Goal: Task Accomplishment & Management: Complete application form

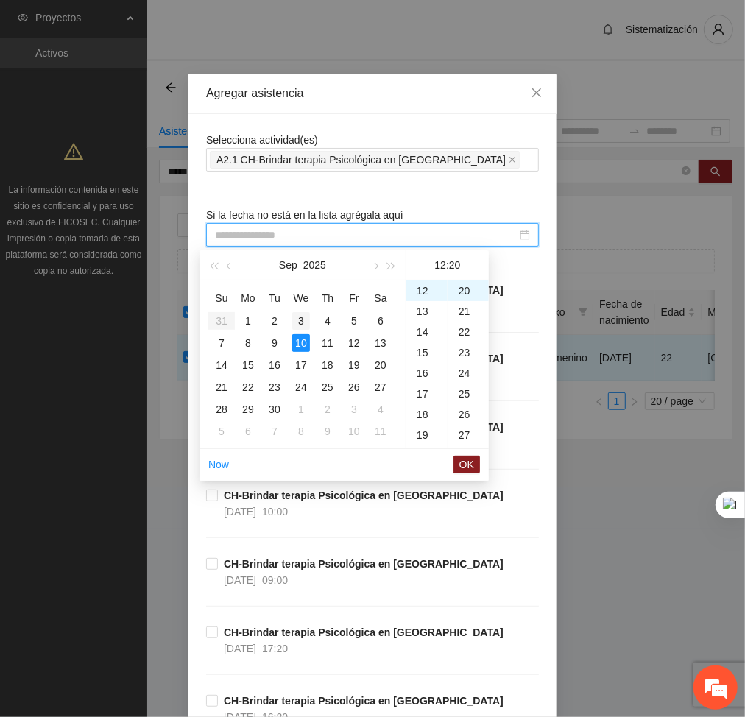
click at [301, 323] on div "3" at bounding box center [301, 321] width 18 height 18
type input "**********"
click at [467, 466] on span "OK" at bounding box center [467, 465] width 15 height 16
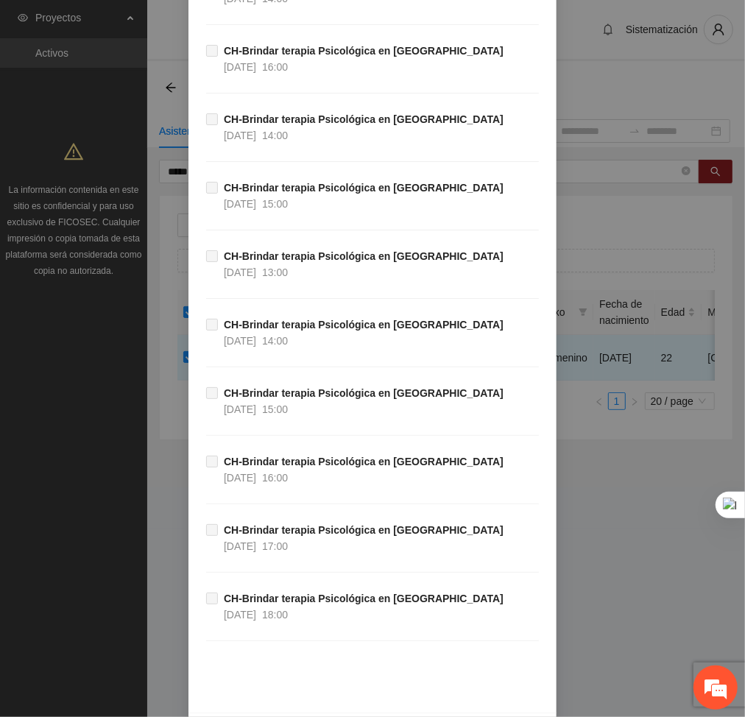
scroll to position [37925, 0]
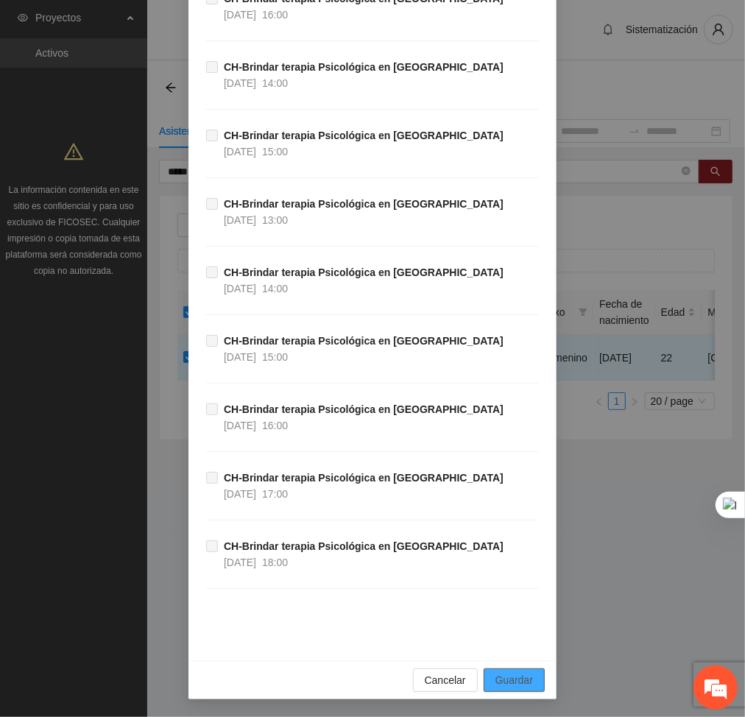
click at [525, 673] on span "Guardar" at bounding box center [515, 680] width 38 height 16
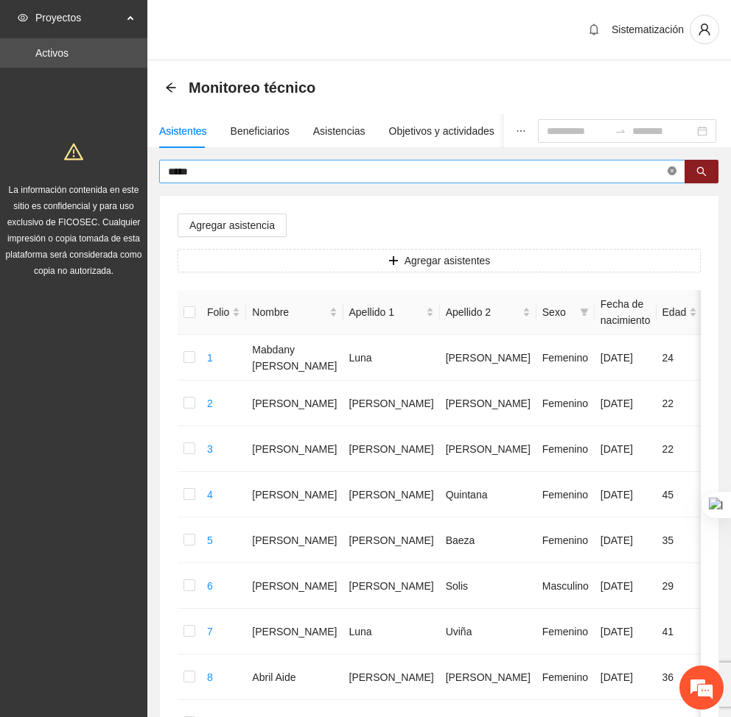
click at [675, 172] on icon "close-circle" at bounding box center [671, 170] width 9 height 9
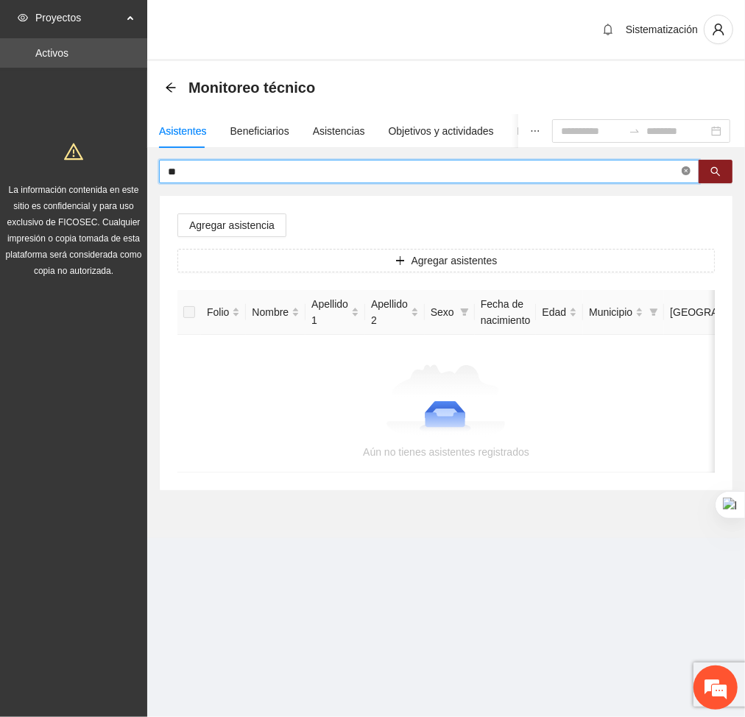
type input "*"
click at [256, 175] on input "***" at bounding box center [423, 172] width 511 height 16
type input "********"
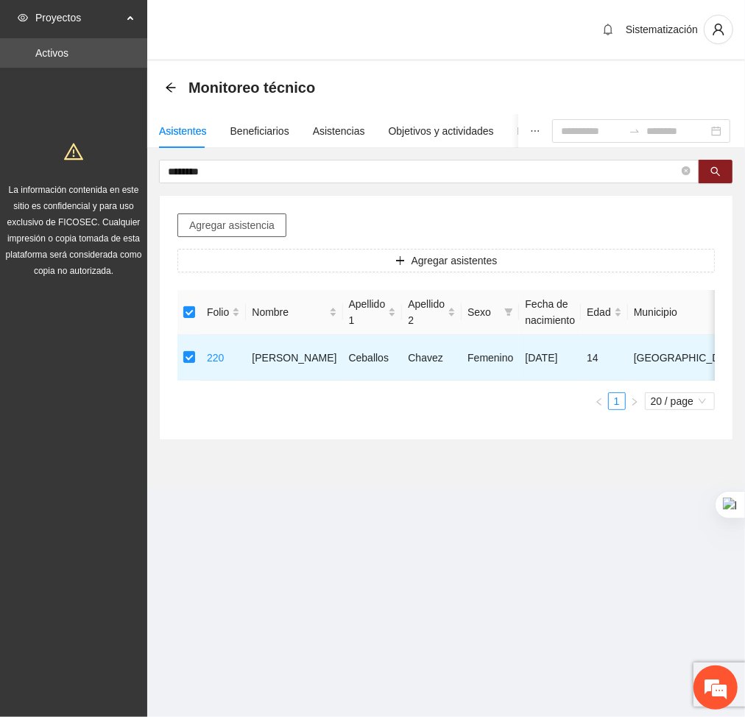
click at [225, 214] on button "Agregar asistencia" at bounding box center [232, 226] width 109 height 24
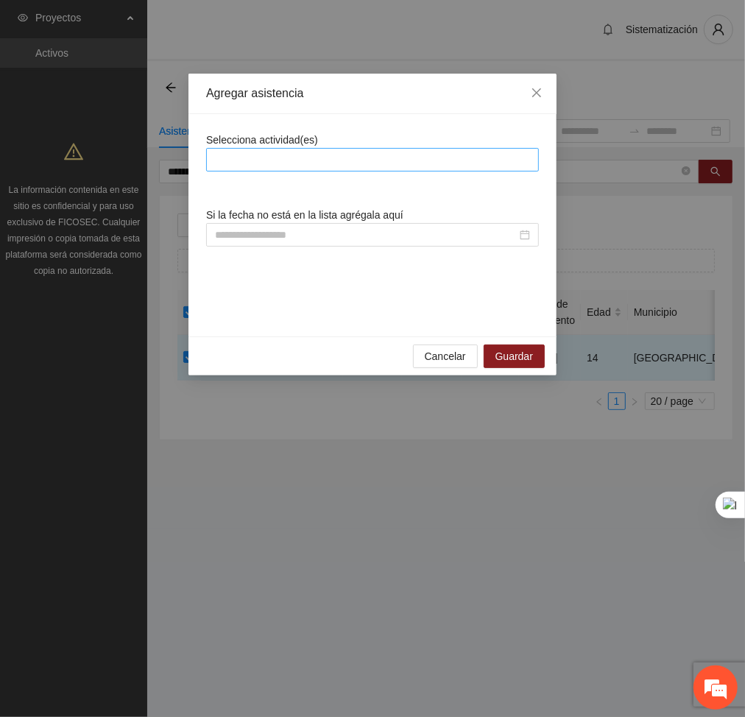
click at [323, 160] on div at bounding box center [373, 160] width 326 height 18
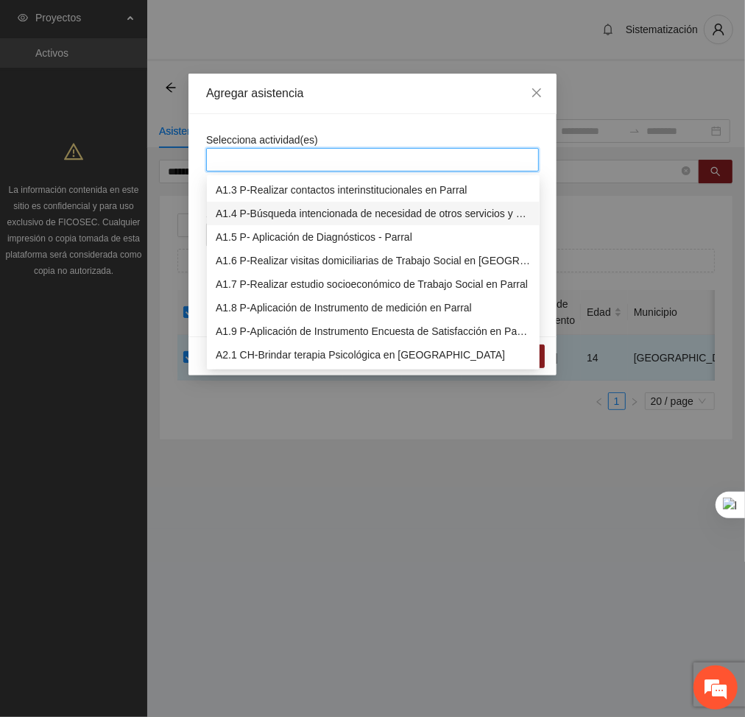
scroll to position [48, 0]
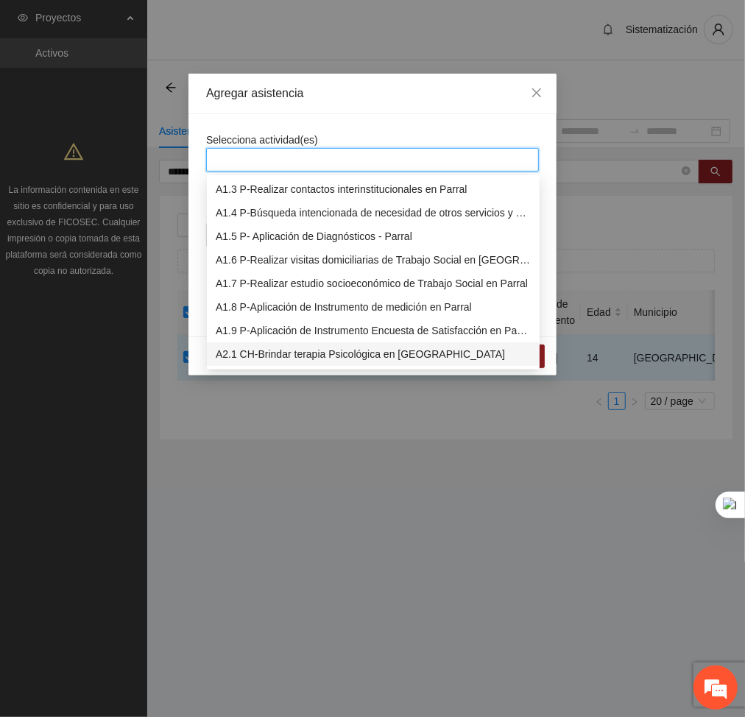
click at [249, 353] on div "A2.1 CH-Brindar terapia Psicológica en [GEOGRAPHIC_DATA]" at bounding box center [373, 354] width 315 height 16
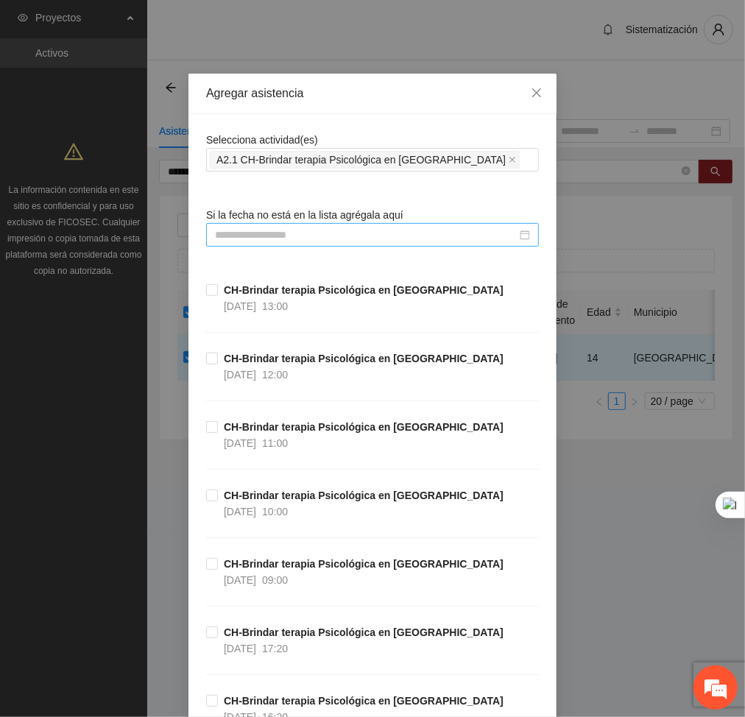
click at [441, 231] on input at bounding box center [366, 235] width 302 height 16
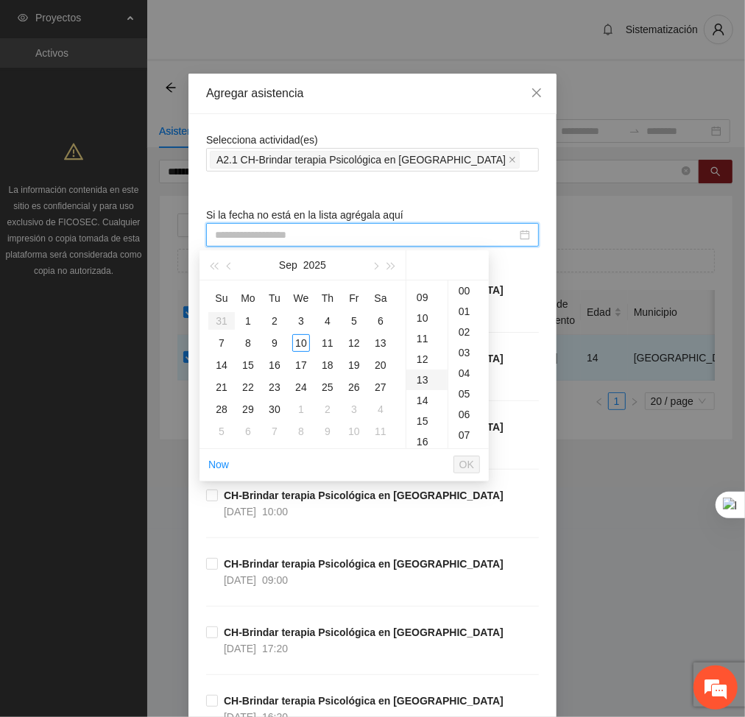
click at [424, 380] on div "13" at bounding box center [427, 380] width 41 height 21
click at [328, 316] on div "4" at bounding box center [328, 321] width 18 height 18
type input "**********"
click at [468, 465] on span "OK" at bounding box center [467, 465] width 15 height 16
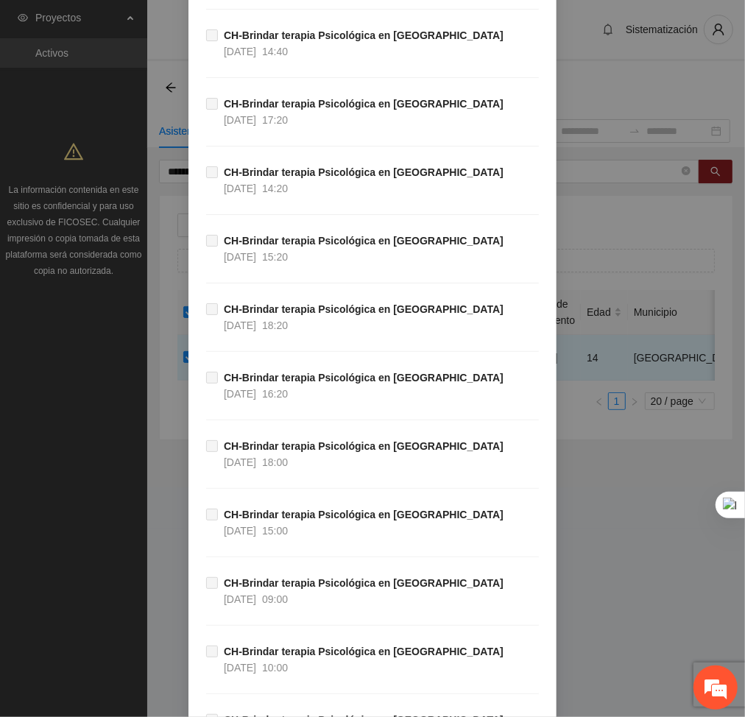
scroll to position [37925, 0]
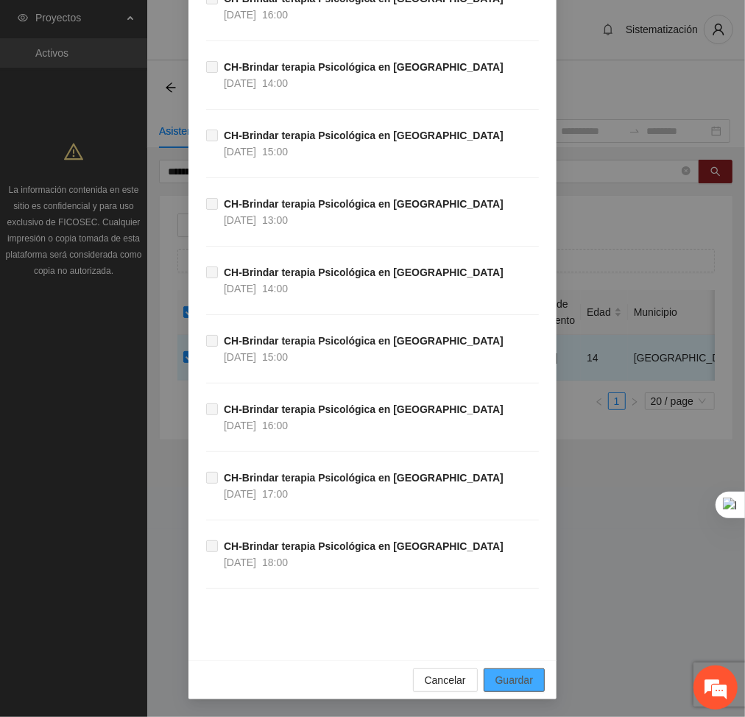
click at [530, 683] on button "Guardar" at bounding box center [514, 681] width 61 height 24
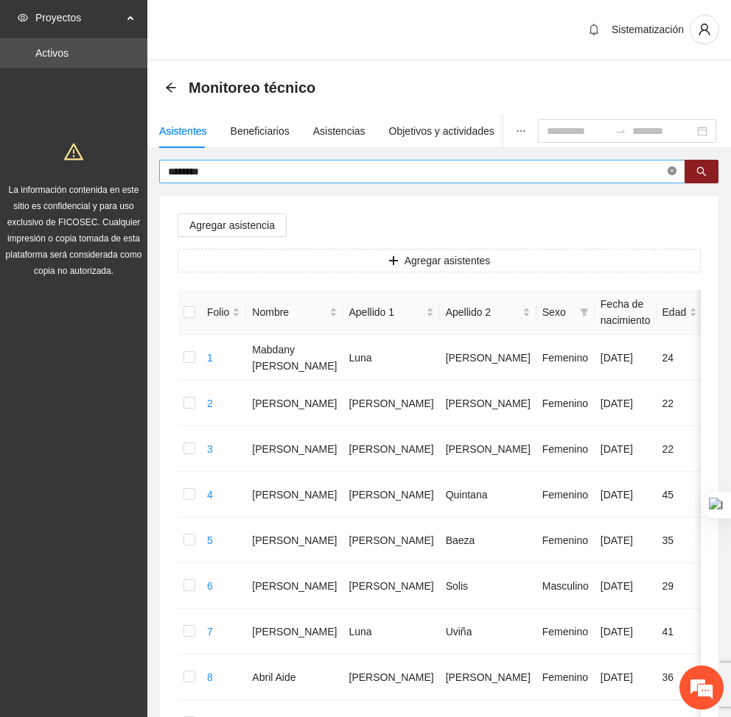
click at [670, 169] on icon "close-circle" at bounding box center [671, 170] width 9 height 9
type input "****"
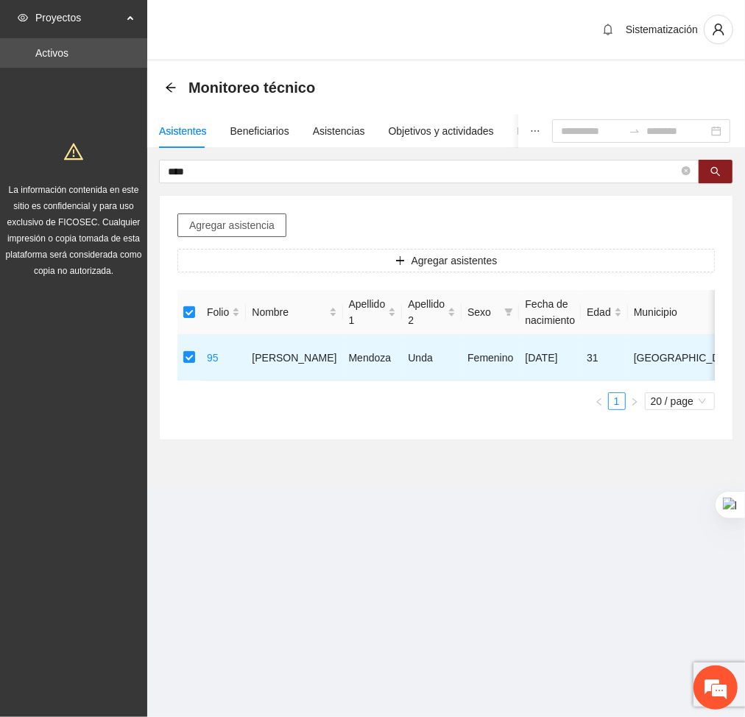
click at [208, 216] on button "Agregar asistencia" at bounding box center [232, 226] width 109 height 24
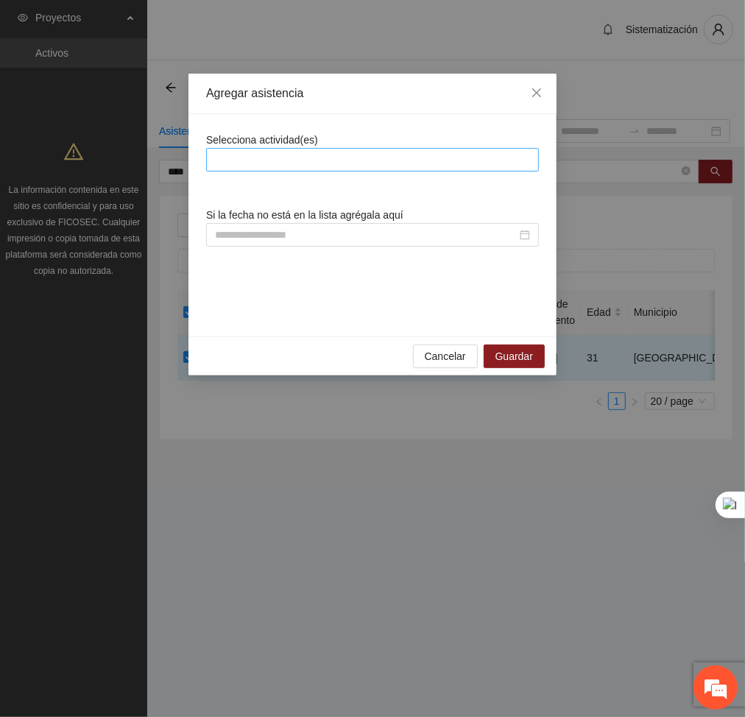
click at [293, 162] on div at bounding box center [373, 160] width 326 height 18
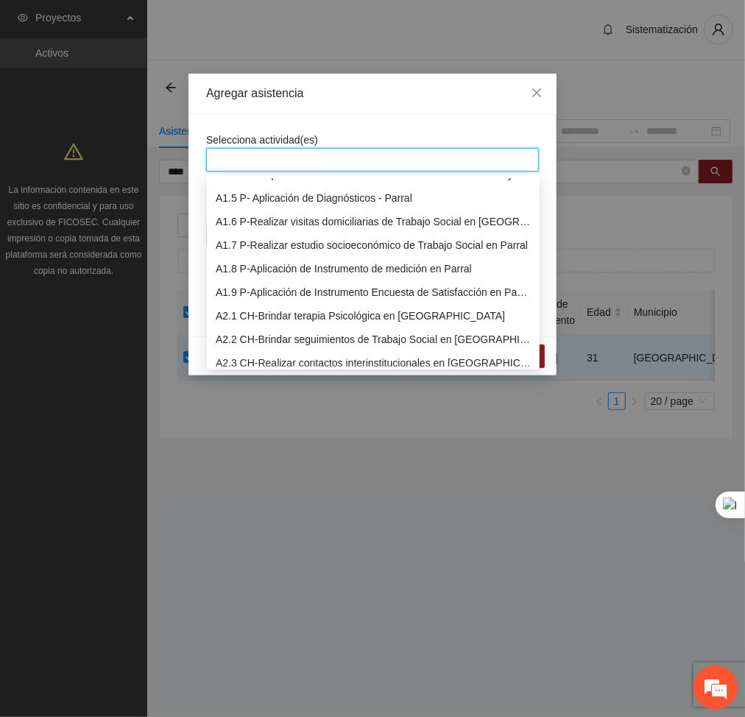
scroll to position [88, 0]
click at [253, 314] on div "A2.1 CH-Brindar terapia Psicológica en [GEOGRAPHIC_DATA]" at bounding box center [373, 314] width 315 height 16
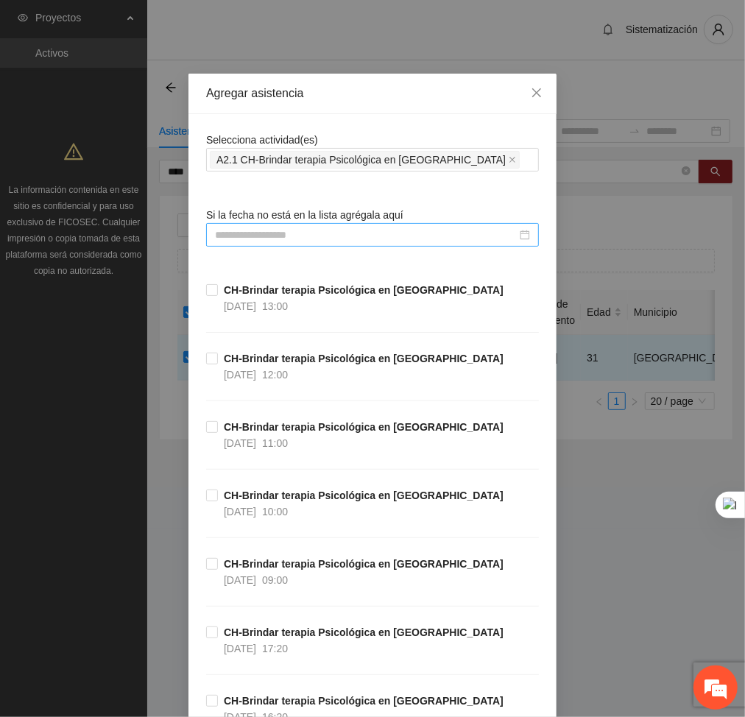
click at [462, 235] on input at bounding box center [366, 235] width 302 height 16
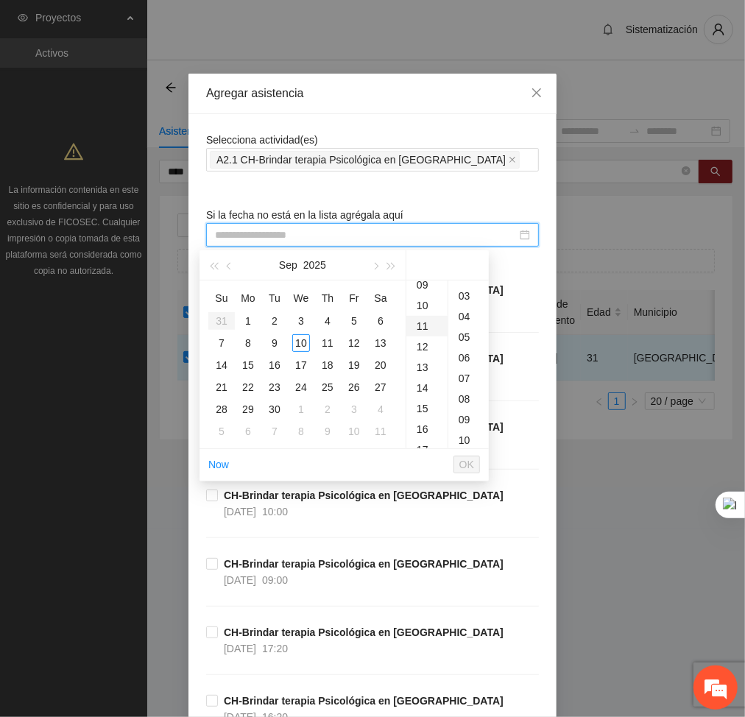
scroll to position [197, 0]
click at [421, 385] on div "14" at bounding box center [427, 383] width 41 height 21
click at [330, 321] on div "4" at bounding box center [328, 321] width 18 height 18
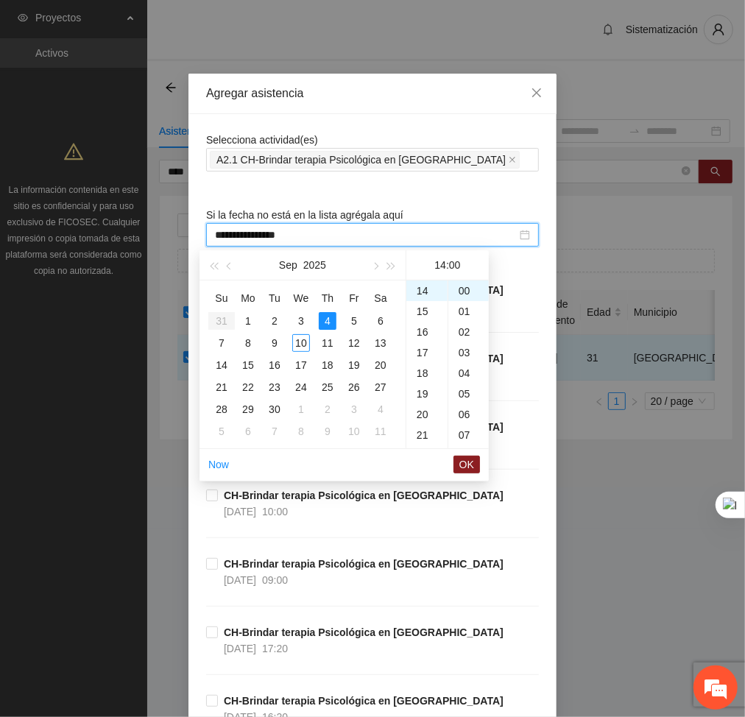
type input "**********"
click at [458, 465] on button "OK" at bounding box center [467, 465] width 27 height 18
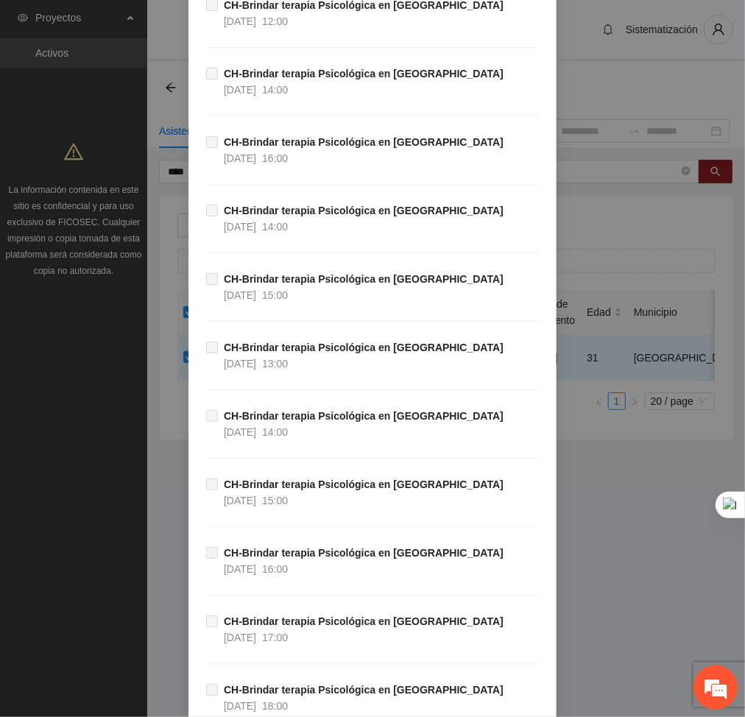
scroll to position [37925, 0]
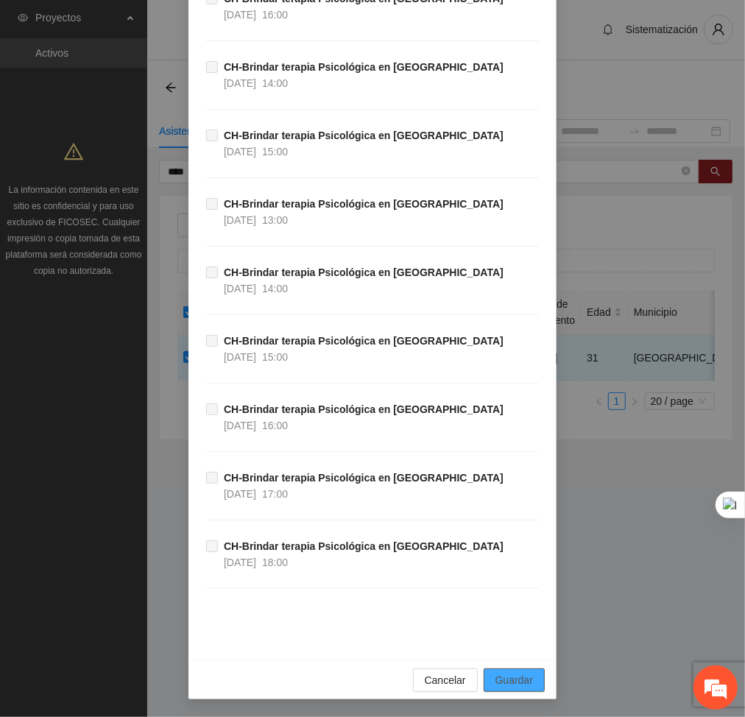
click at [531, 672] on button "Guardar" at bounding box center [514, 681] width 61 height 24
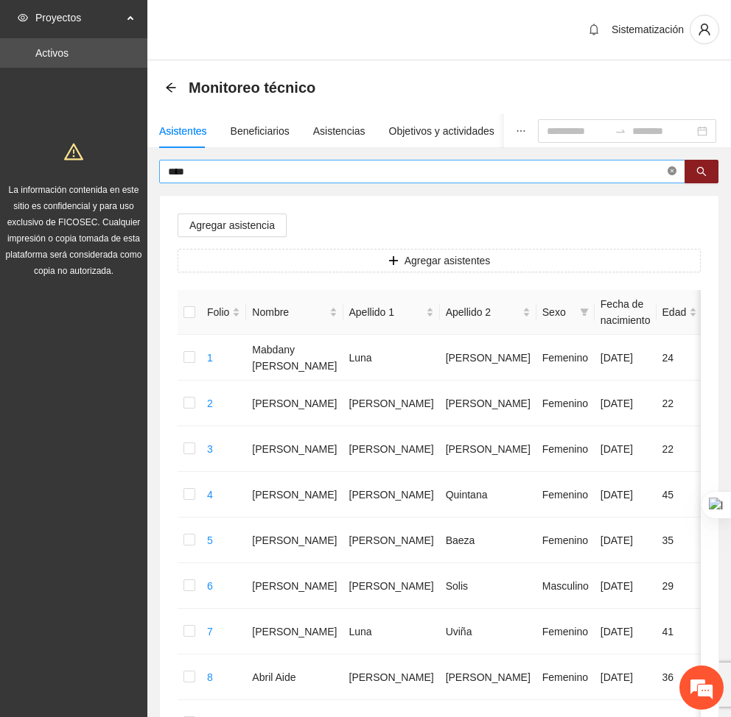
click at [673, 172] on icon "close-circle" at bounding box center [671, 170] width 9 height 9
type input "******"
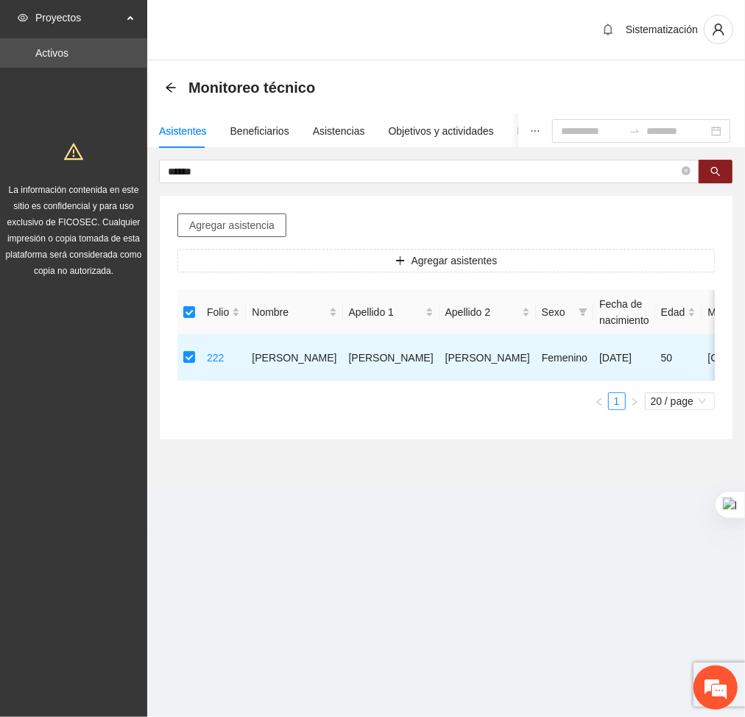
click at [218, 231] on span "Agregar asistencia" at bounding box center [231, 225] width 85 height 16
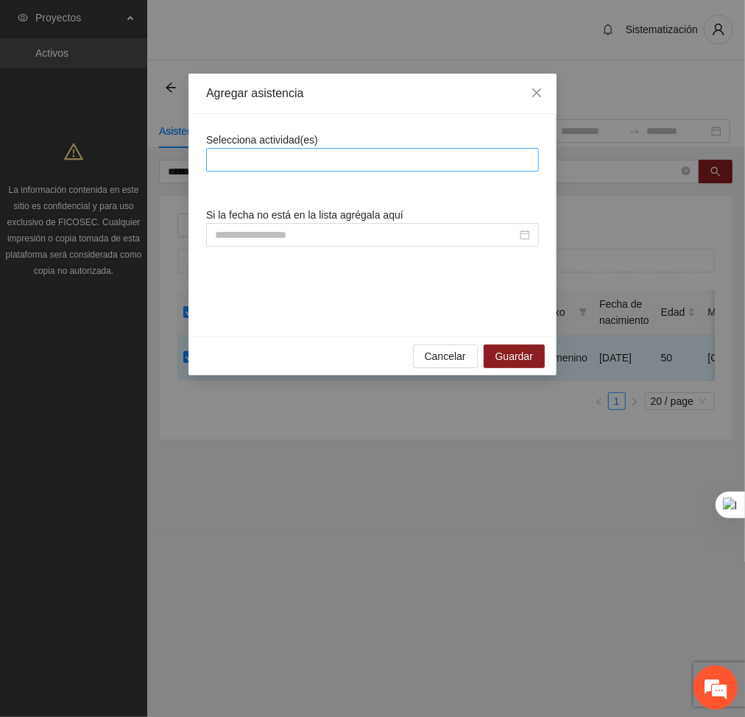
click at [340, 159] on div at bounding box center [373, 160] width 326 height 18
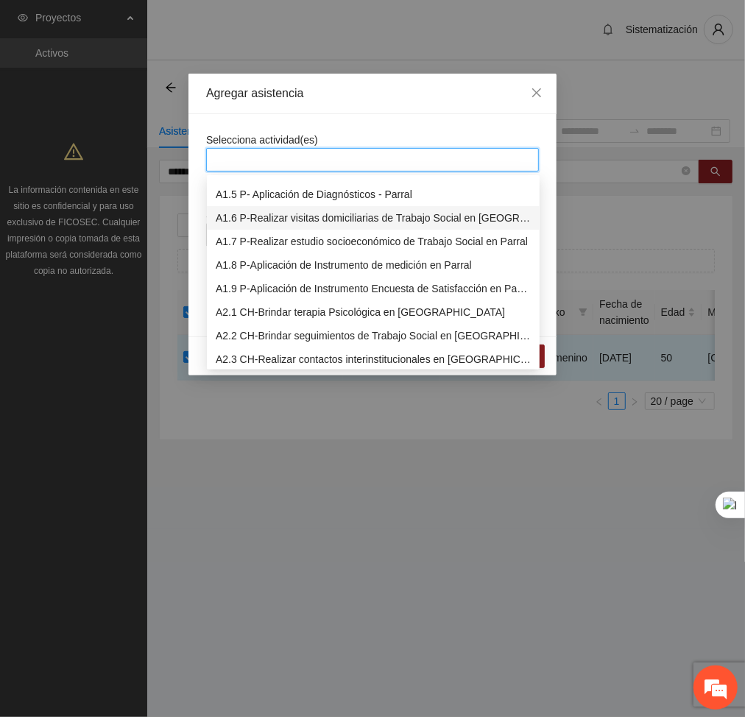
scroll to position [91, 0]
click at [318, 307] on div "A2.1 CH-Brindar terapia Psicológica en [GEOGRAPHIC_DATA]" at bounding box center [373, 311] width 315 height 16
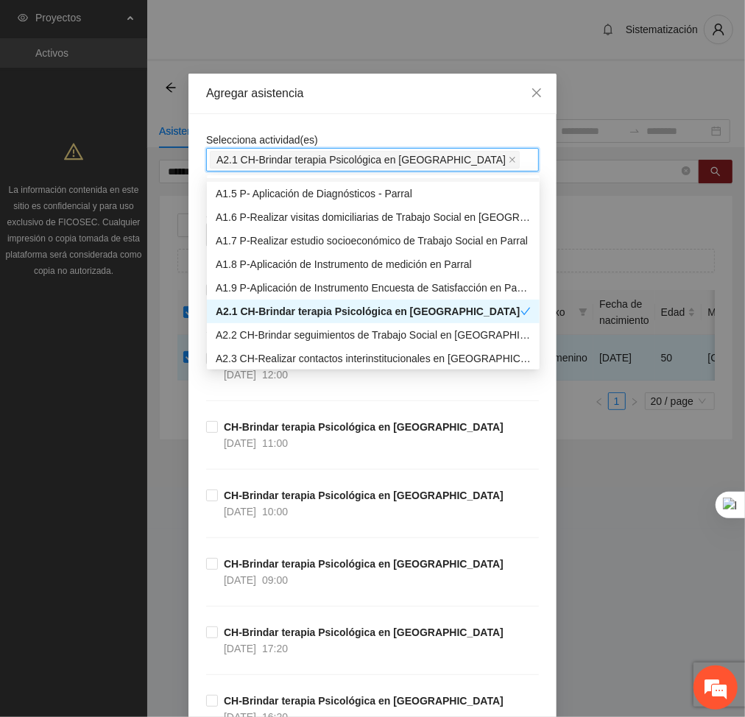
click at [401, 111] on div "Agregar asistencia" at bounding box center [373, 94] width 368 height 41
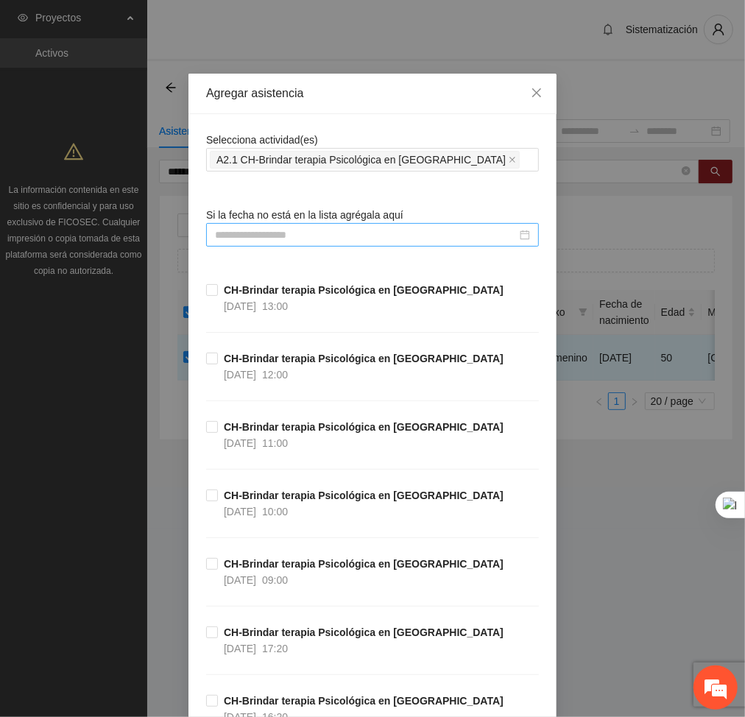
click at [429, 225] on div at bounding box center [372, 235] width 333 height 24
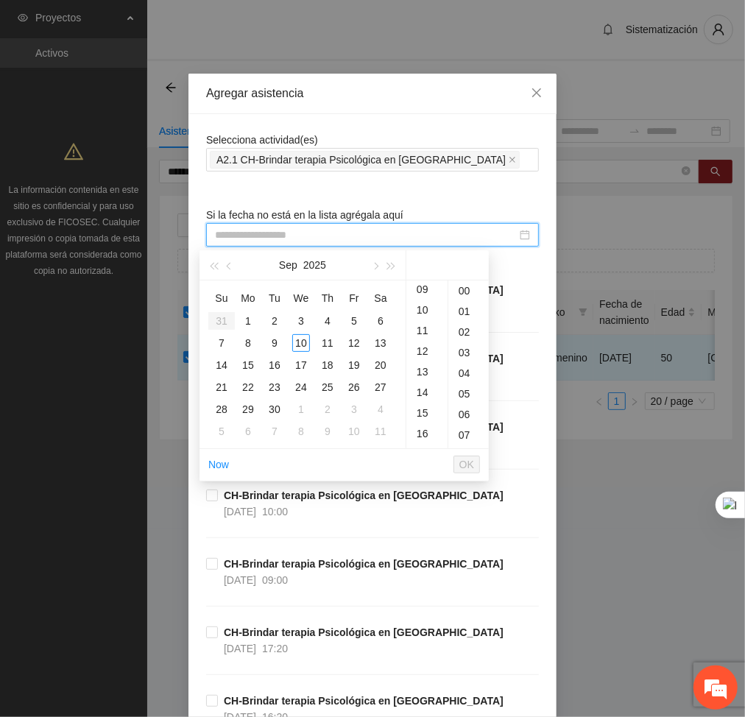
scroll to position [189, 0]
click at [427, 412] on div "15" at bounding box center [427, 411] width 41 height 21
click at [333, 317] on div "4" at bounding box center [328, 321] width 18 height 18
type input "**********"
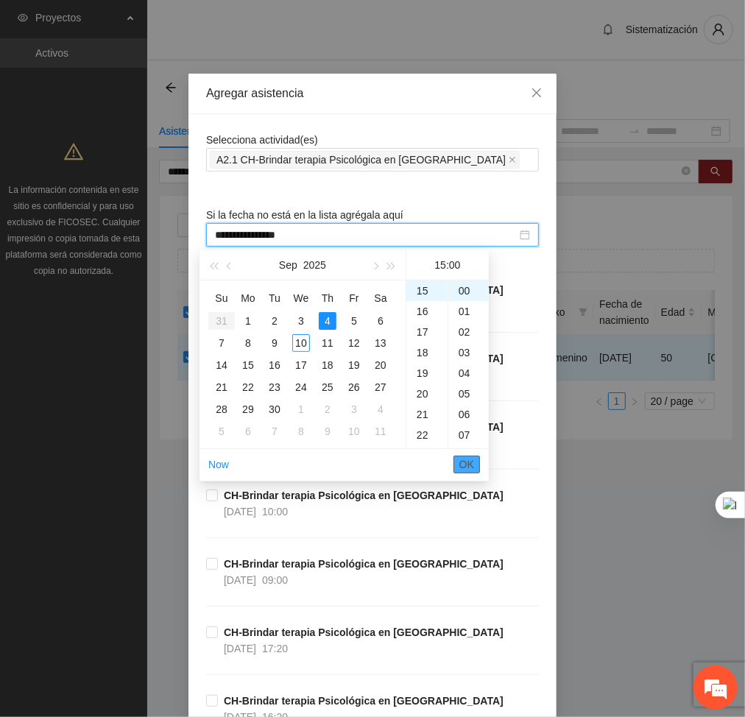
click at [461, 460] on span "OK" at bounding box center [467, 465] width 15 height 16
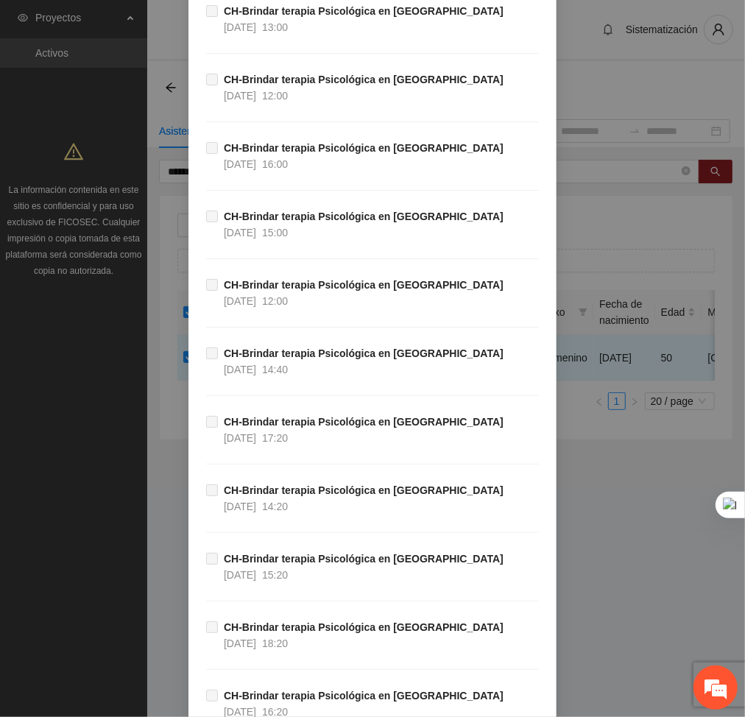
scroll to position [37925, 0]
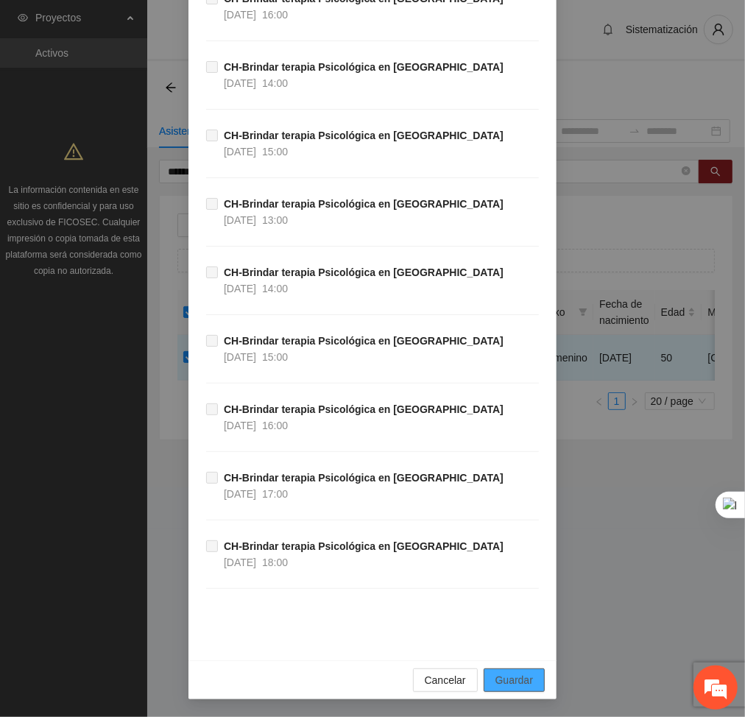
click at [521, 679] on span "Guardar" at bounding box center [515, 680] width 38 height 16
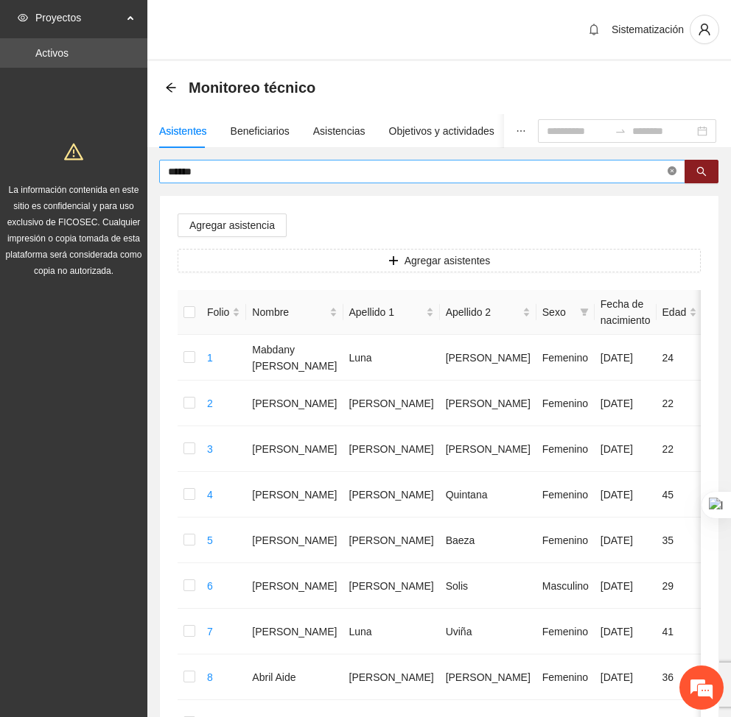
click at [667, 166] on icon "close-circle" at bounding box center [671, 170] width 9 height 9
type input "******"
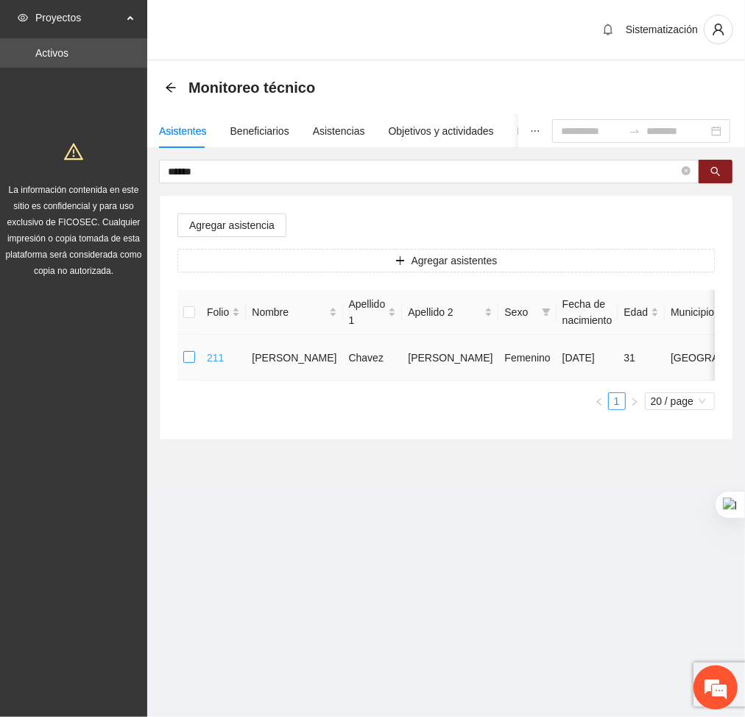
click at [206, 357] on tr "211 [PERSON_NAME] [DATE] 31 Chihuahua Popular 6143612475 U P +5" at bounding box center [640, 358] width 924 height 46
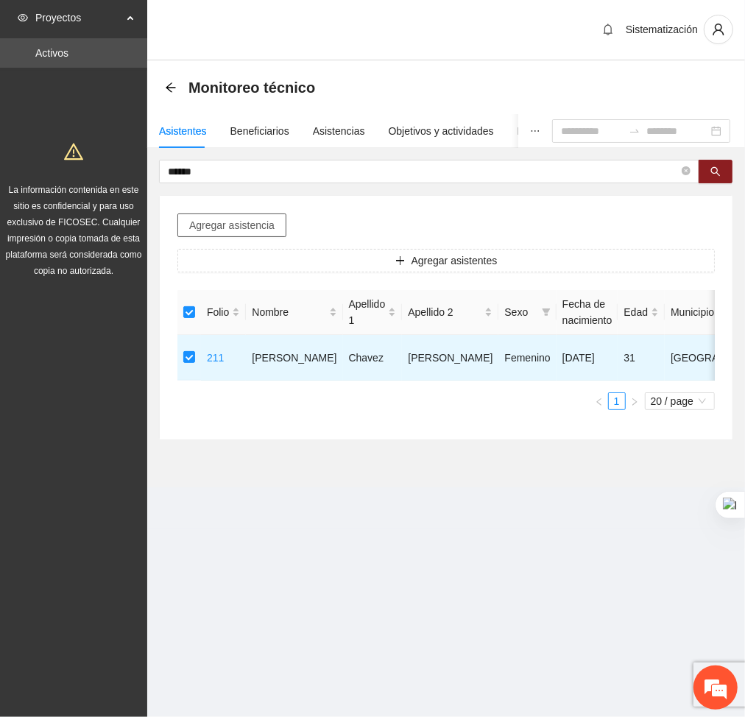
drag, startPoint x: 249, startPoint y: 230, endPoint x: 246, endPoint y: 222, distance: 8.6
click at [246, 222] on span "Agregar asistencia" at bounding box center [231, 225] width 85 height 16
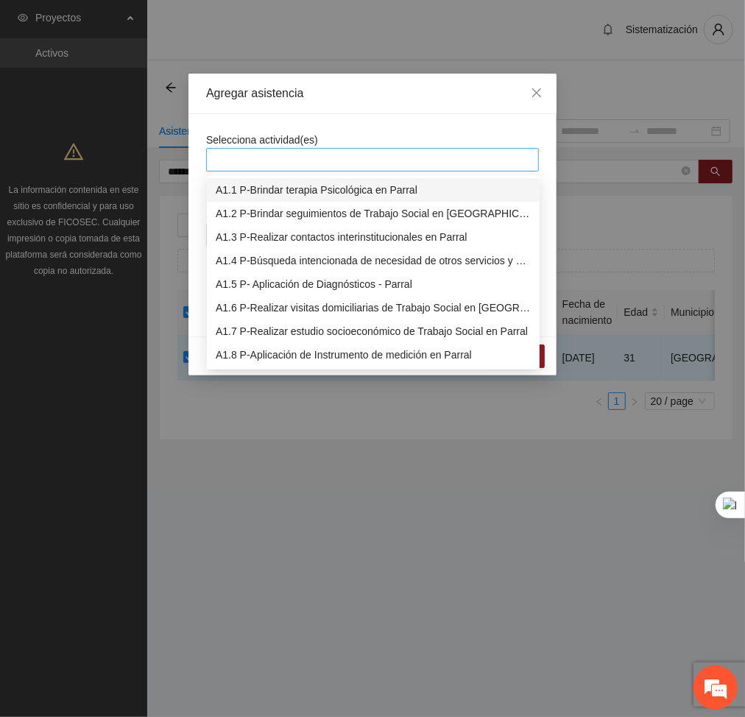
click at [331, 155] on div at bounding box center [373, 160] width 326 height 18
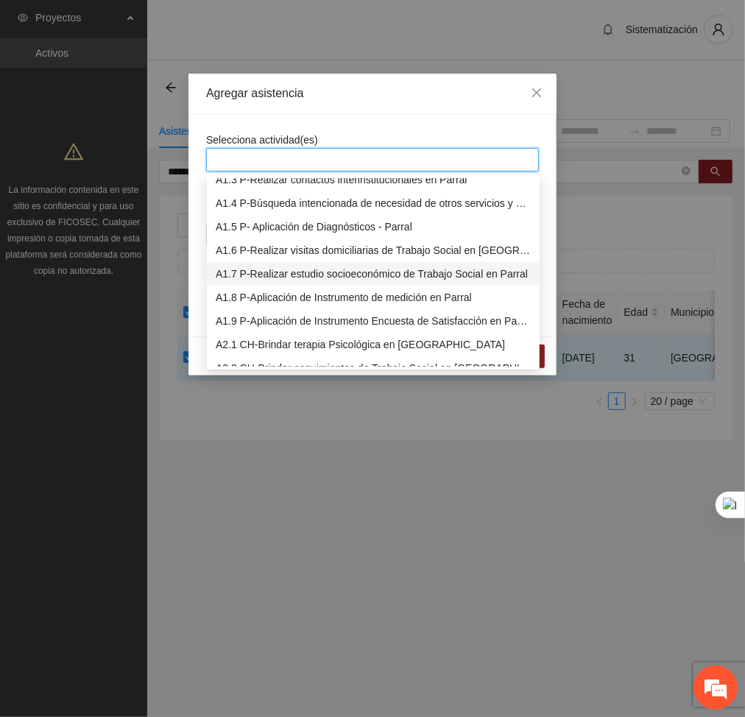
scroll to position [63, 0]
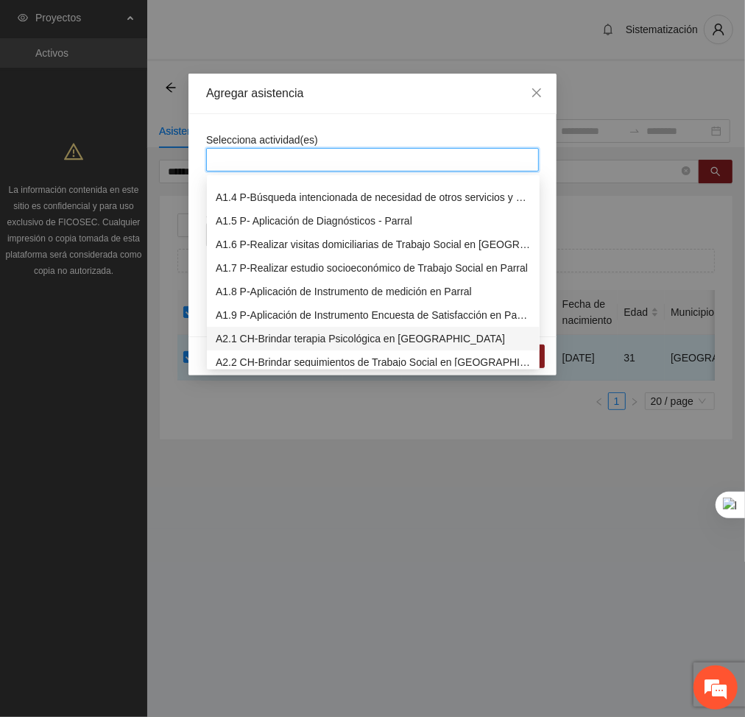
click at [246, 328] on div "A2.1 CH-Brindar terapia Psicológica en [GEOGRAPHIC_DATA]" at bounding box center [373, 339] width 333 height 24
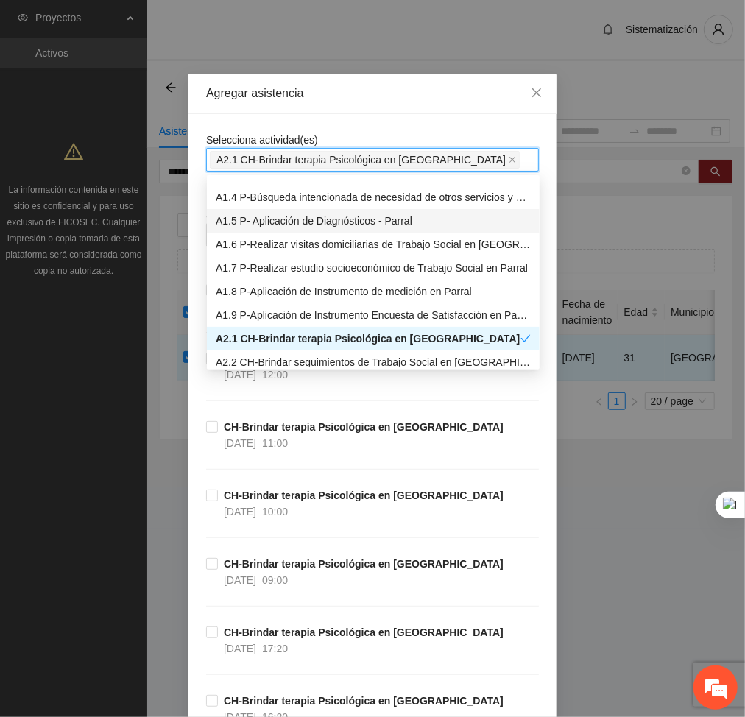
click at [370, 133] on div "Selecciona actividad(es) A2.1 CH-Brindar terapia Psicológica en [GEOGRAPHIC_DAT…" at bounding box center [372, 152] width 333 height 40
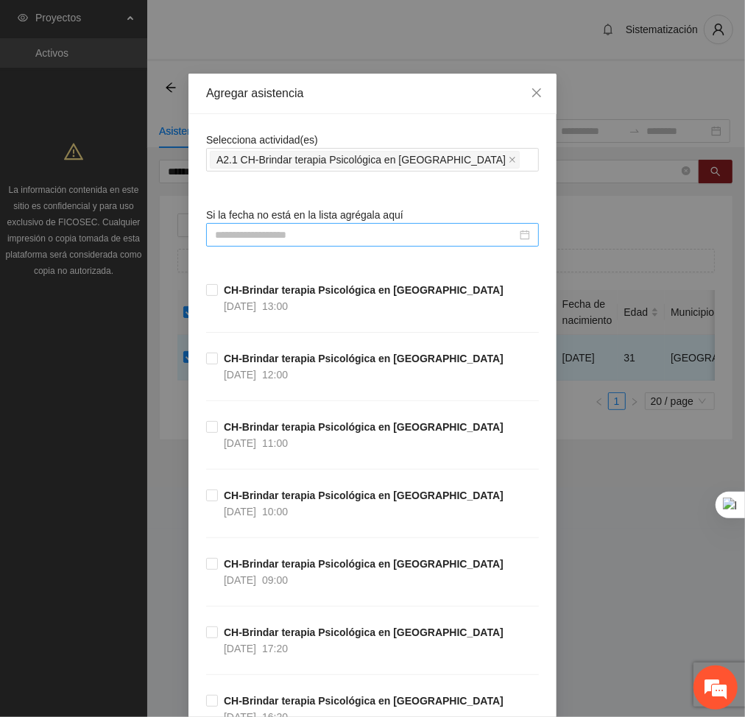
click at [429, 231] on input at bounding box center [366, 235] width 302 height 16
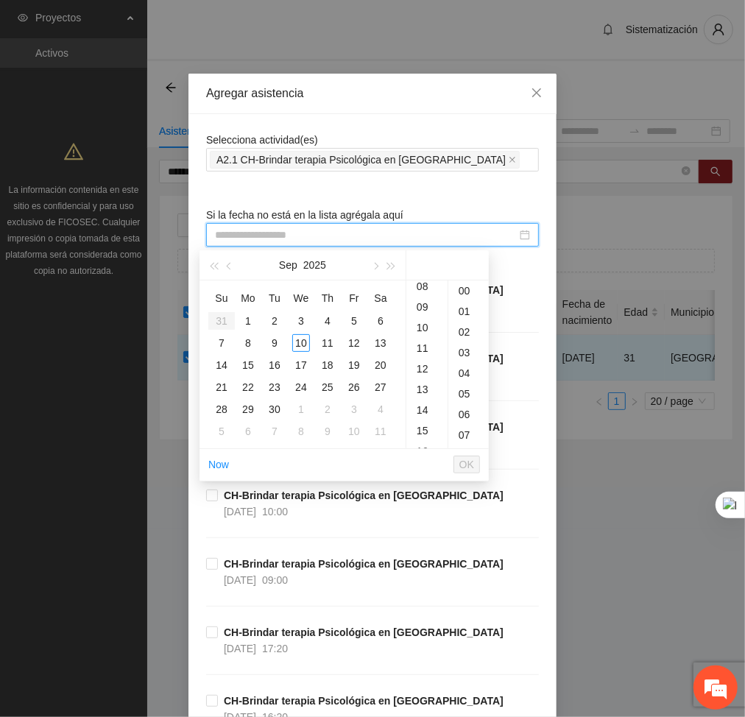
scroll to position [169, 0]
click at [422, 383] on div "13" at bounding box center [427, 390] width 41 height 21
click at [327, 322] on div "4" at bounding box center [328, 321] width 18 height 18
type input "**********"
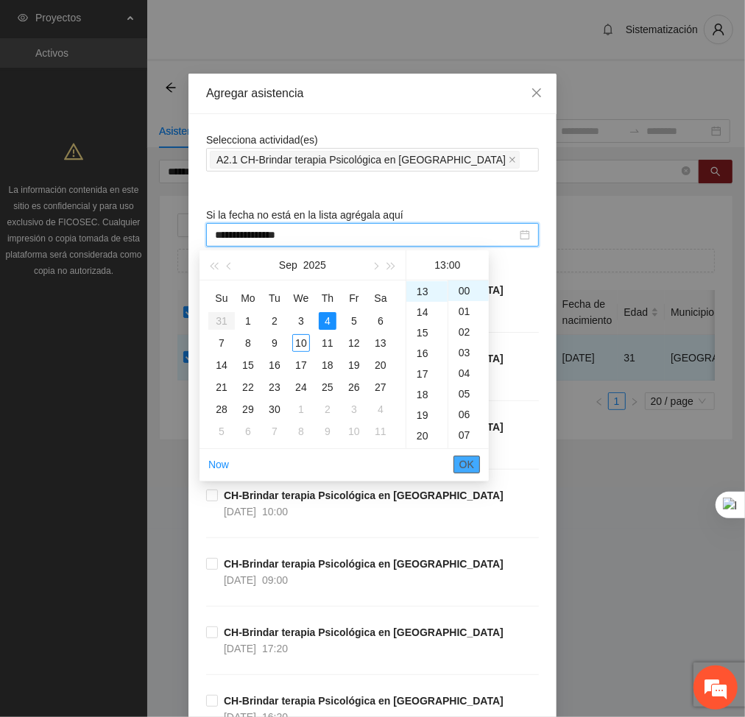
click at [473, 465] on span "OK" at bounding box center [467, 465] width 15 height 16
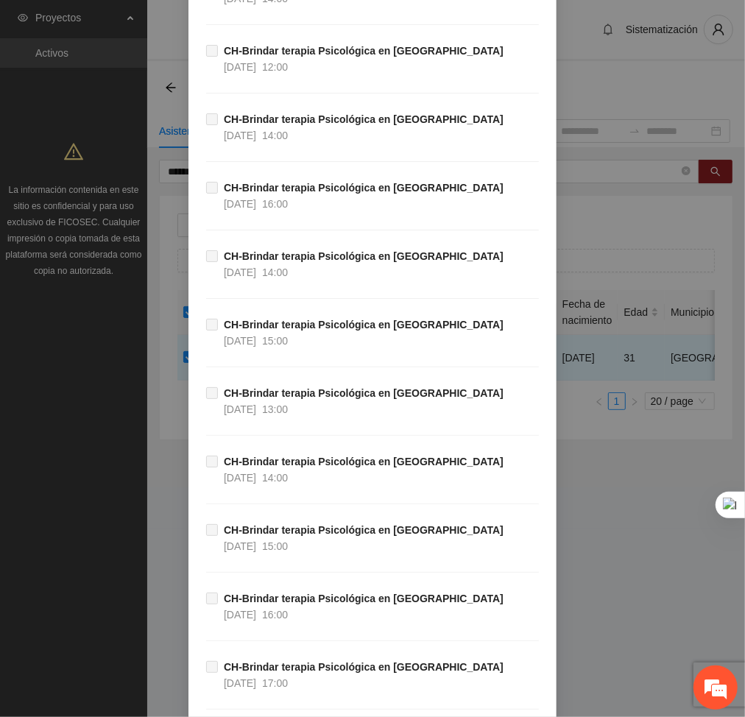
scroll to position [37925, 0]
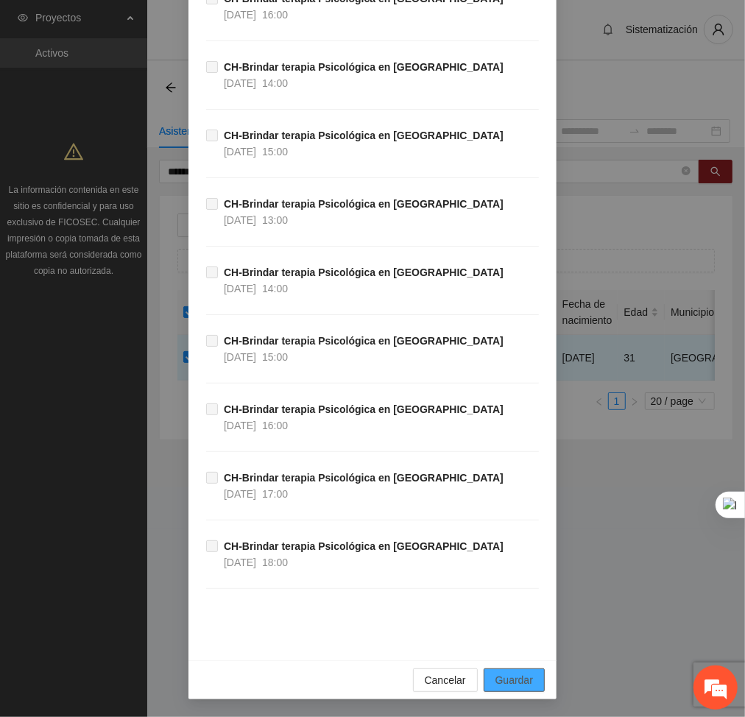
click at [502, 677] on span "Guardar" at bounding box center [515, 680] width 38 height 16
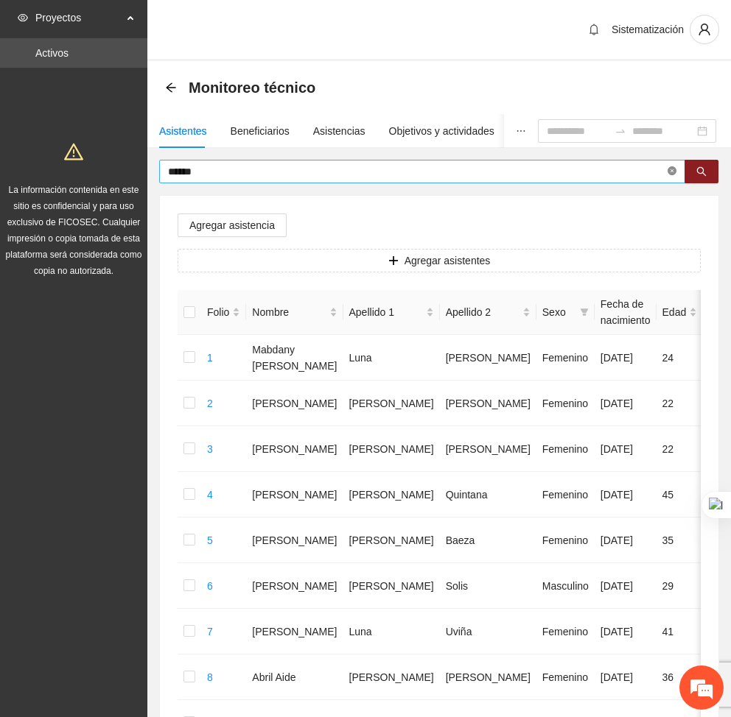
click at [667, 166] on icon "close-circle" at bounding box center [671, 170] width 9 height 9
type input "****"
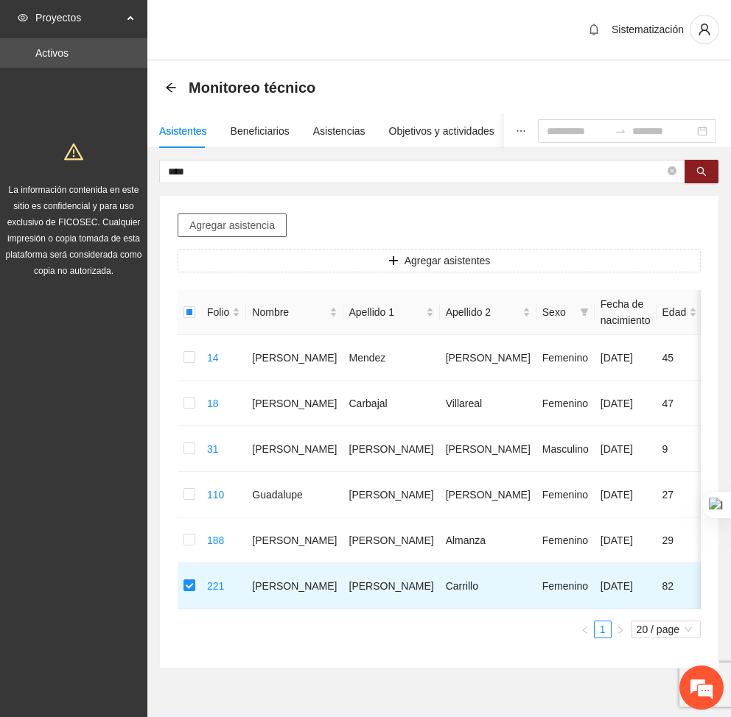
click at [209, 214] on button "Agregar asistencia" at bounding box center [232, 226] width 109 height 24
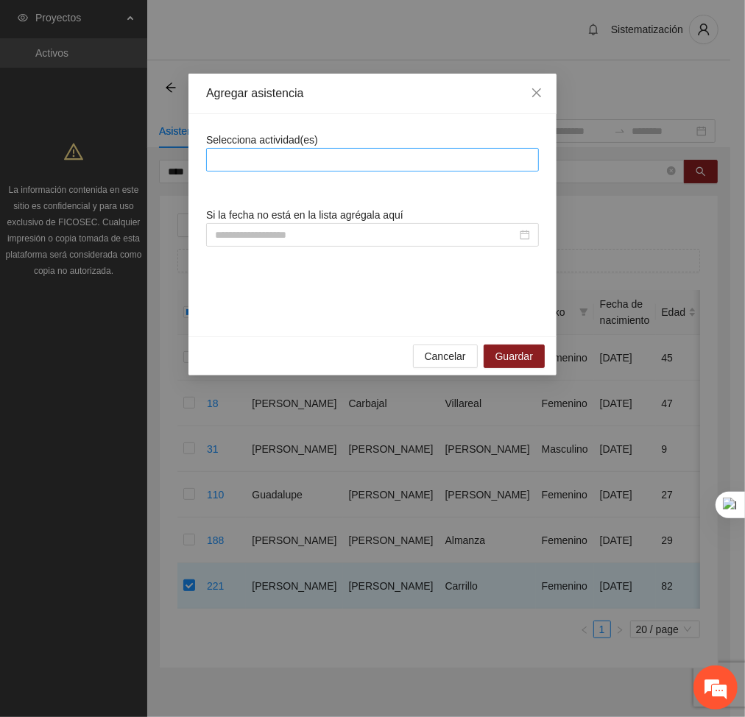
click at [301, 163] on div at bounding box center [373, 160] width 326 height 18
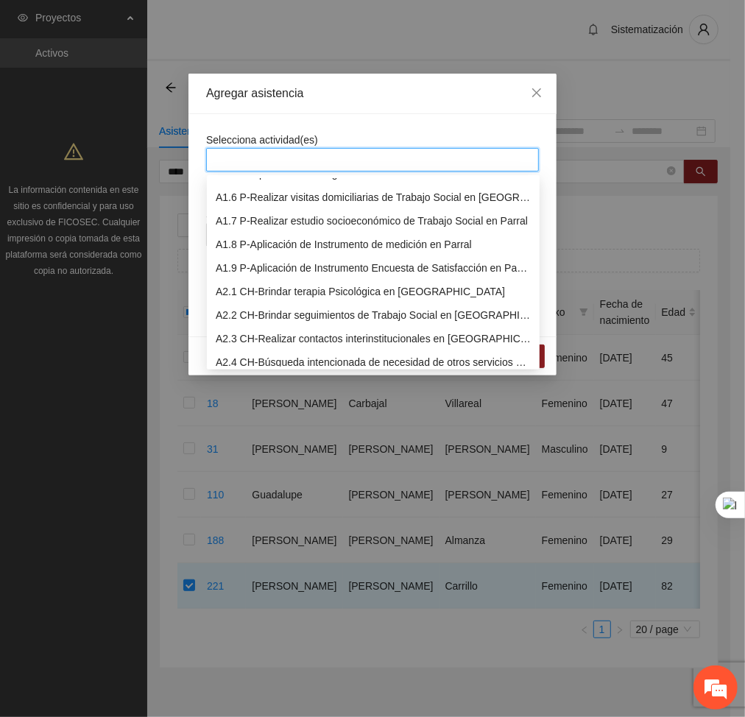
scroll to position [112, 0]
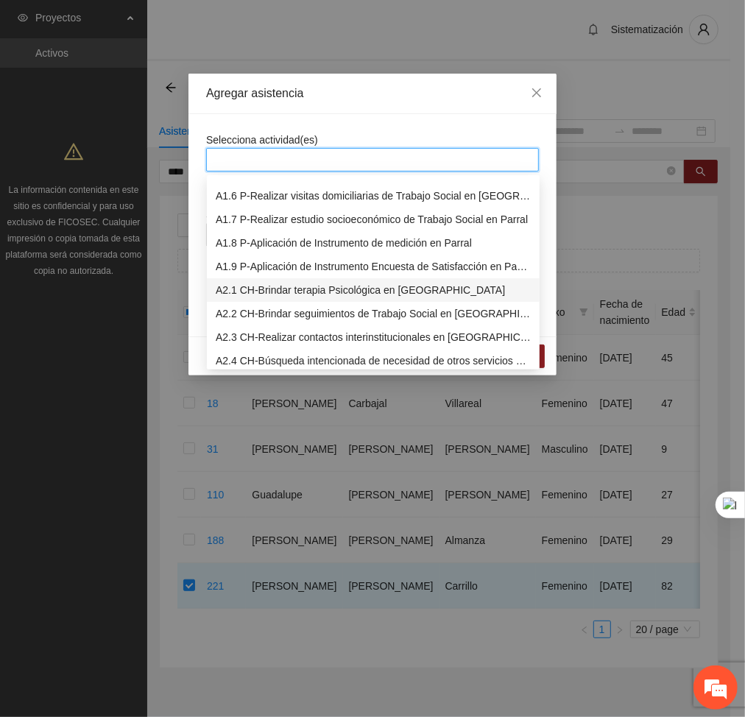
click at [256, 289] on div "A2.1 CH-Brindar terapia Psicológica en [GEOGRAPHIC_DATA]" at bounding box center [373, 290] width 315 height 16
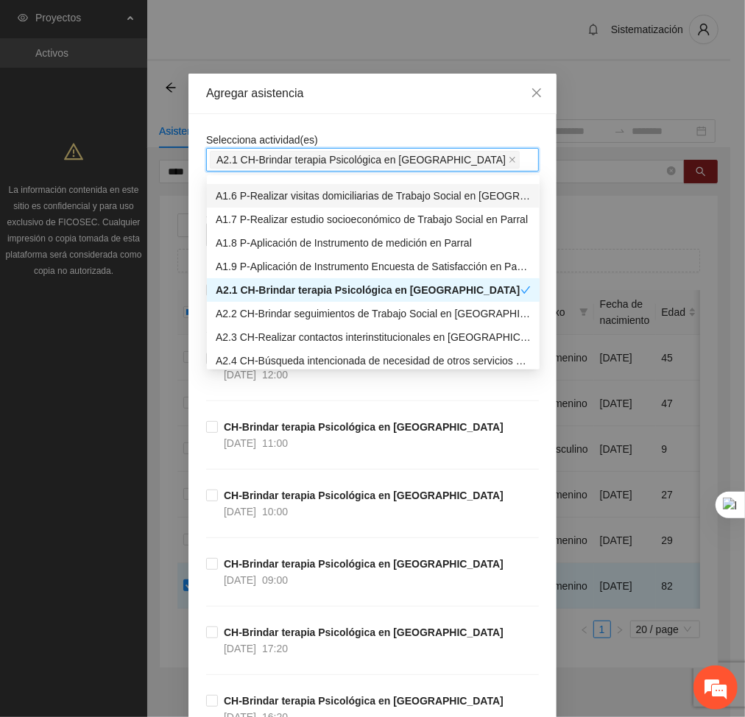
click at [416, 109] on div "Agregar asistencia" at bounding box center [373, 94] width 368 height 41
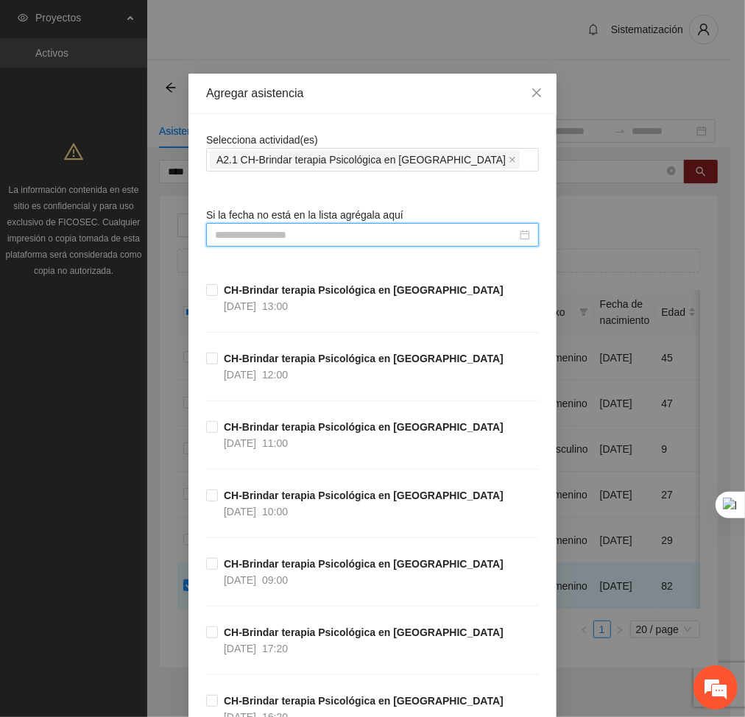
click at [433, 233] on input at bounding box center [366, 235] width 302 height 16
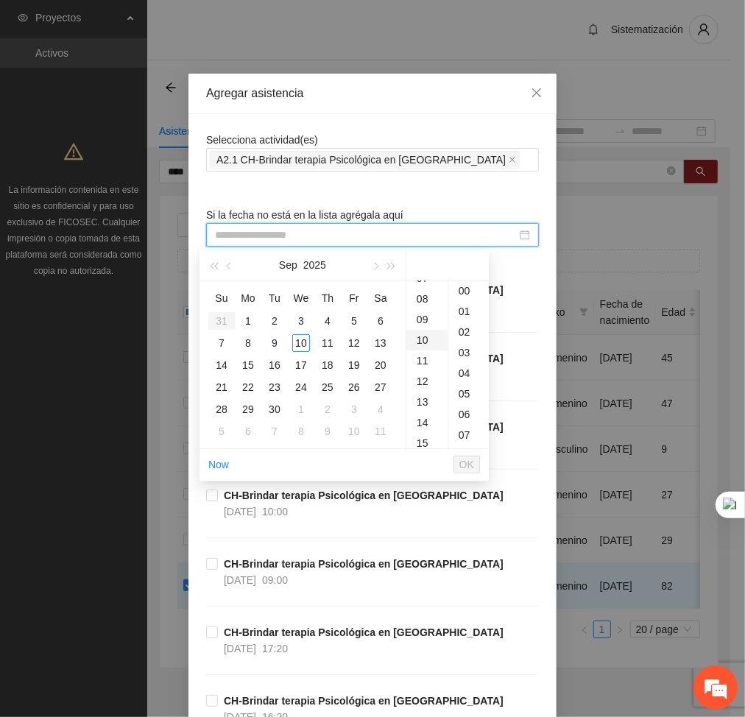
scroll to position [165, 0]
click at [420, 412] on div "14" at bounding box center [427, 414] width 41 height 21
click at [327, 321] on div "4" at bounding box center [328, 321] width 18 height 18
type input "**********"
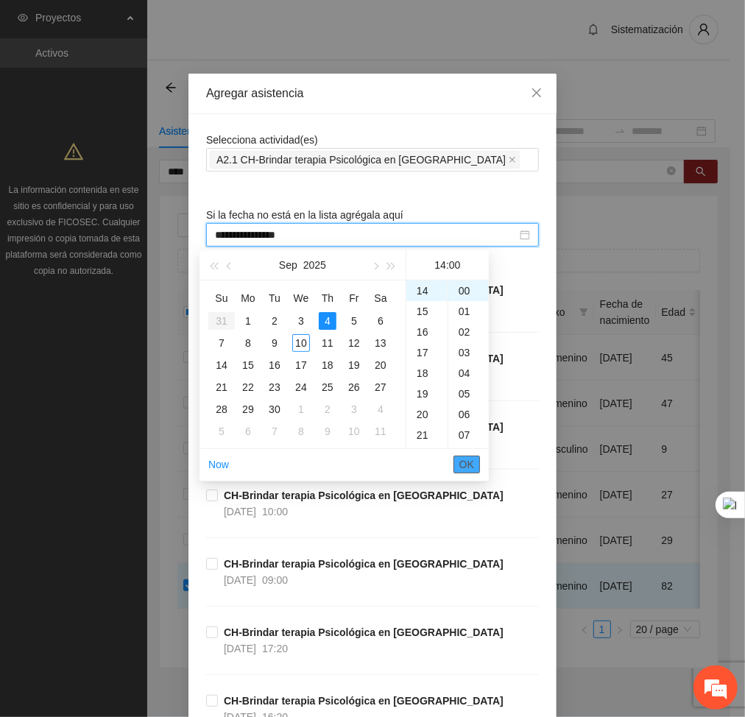
click at [476, 464] on button "OK" at bounding box center [467, 465] width 27 height 18
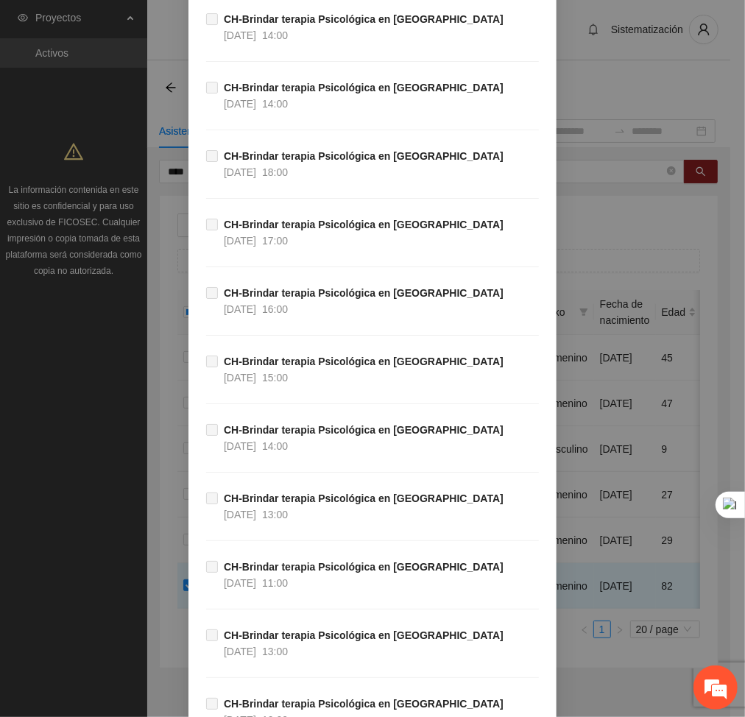
scroll to position [37925, 0]
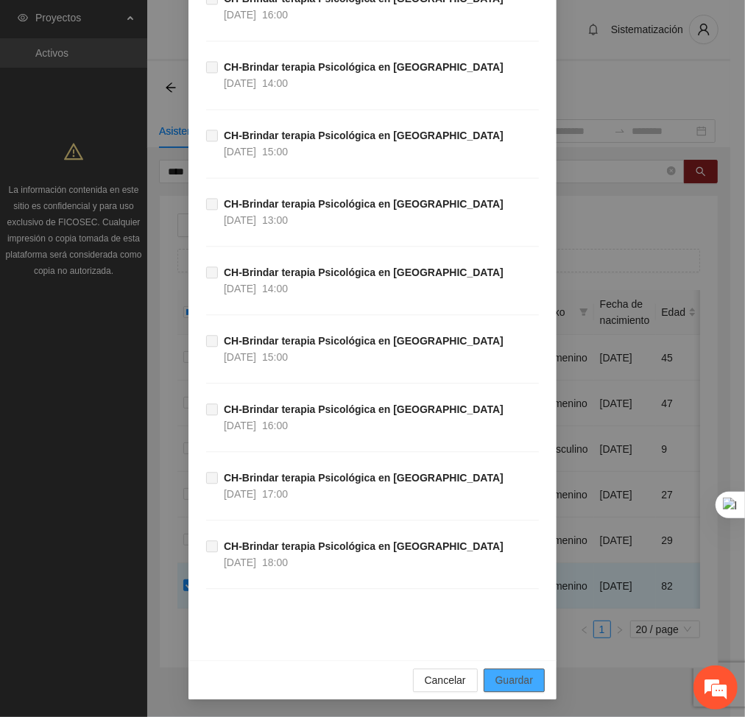
click at [502, 679] on span "Guardar" at bounding box center [515, 680] width 38 height 16
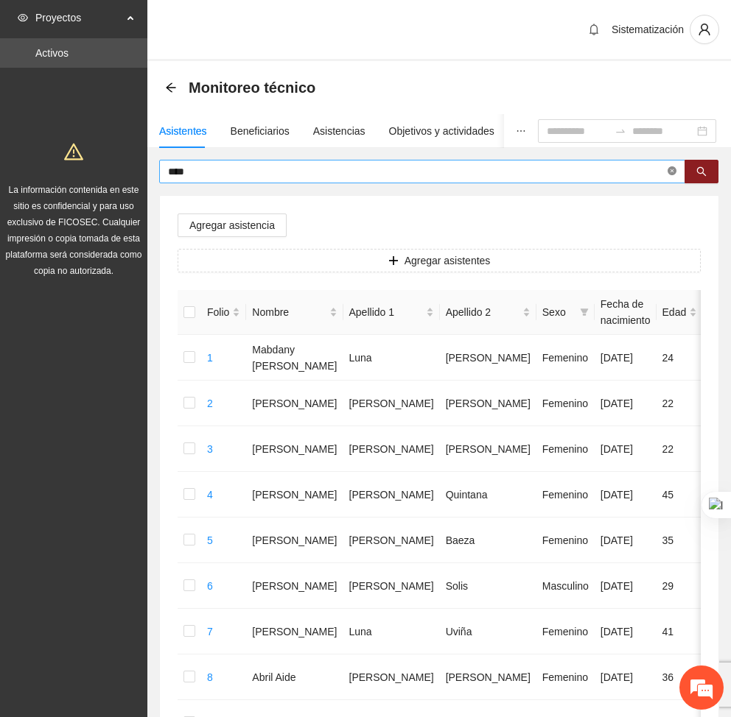
click at [669, 168] on icon "close-circle" at bounding box center [671, 170] width 9 height 9
type input "********"
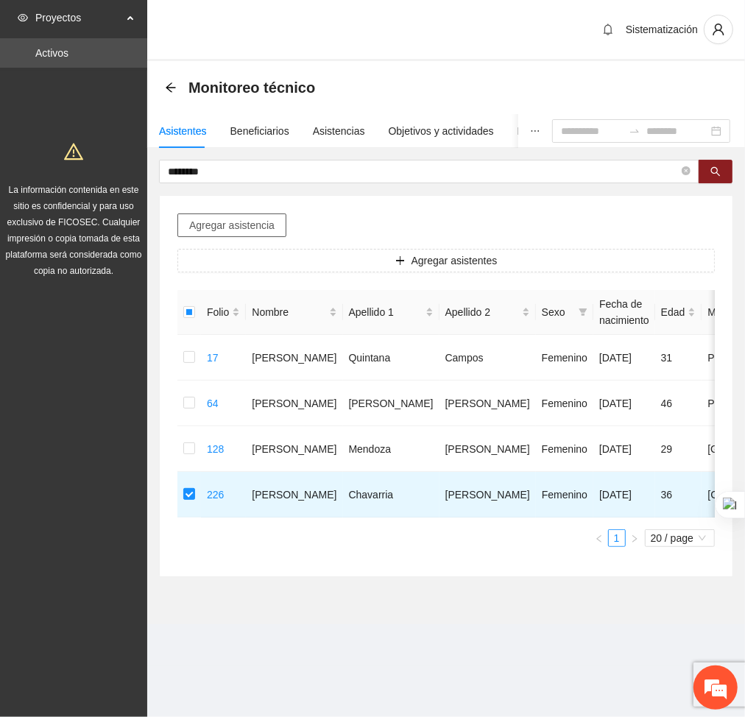
click at [217, 228] on span "Agregar asistencia" at bounding box center [231, 225] width 85 height 16
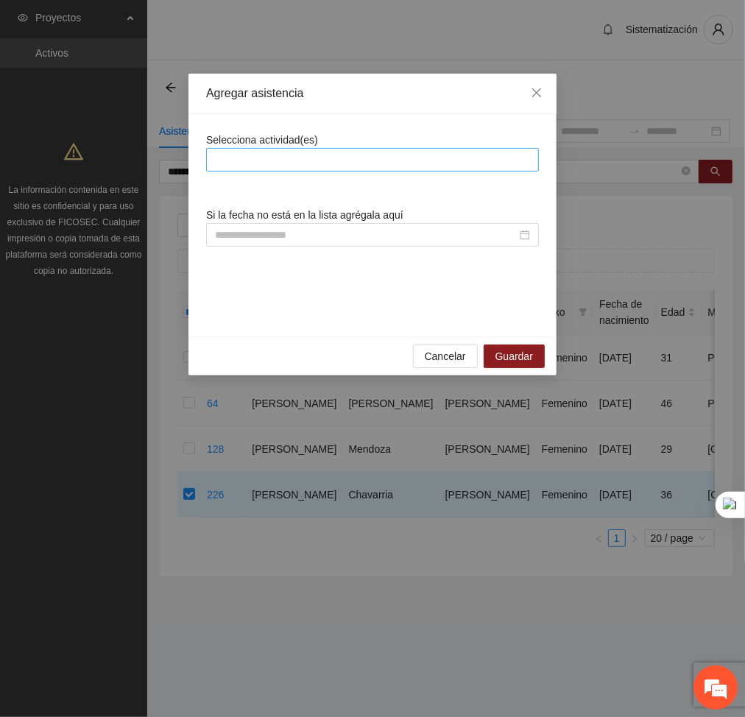
click at [312, 158] on div at bounding box center [373, 160] width 326 height 18
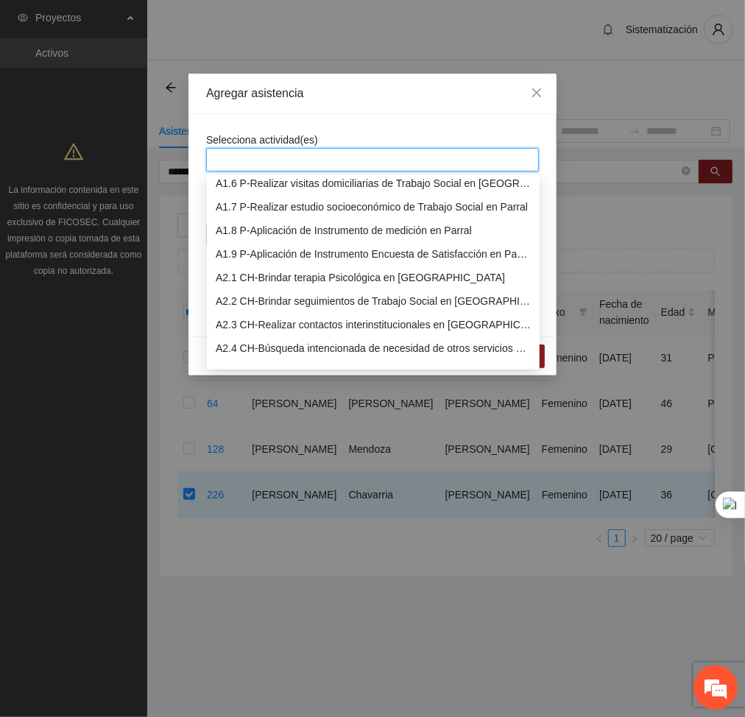
scroll to position [124, 0]
click at [265, 281] on div "A2.1 CH-Brindar terapia Psicológica en [GEOGRAPHIC_DATA]" at bounding box center [373, 278] width 315 height 16
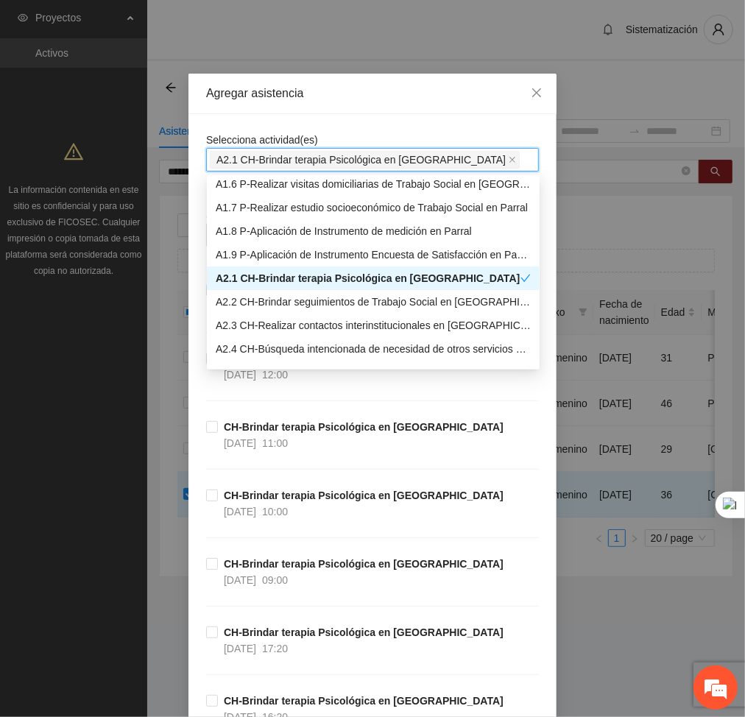
click at [403, 90] on div "Agregar asistencia" at bounding box center [372, 93] width 333 height 16
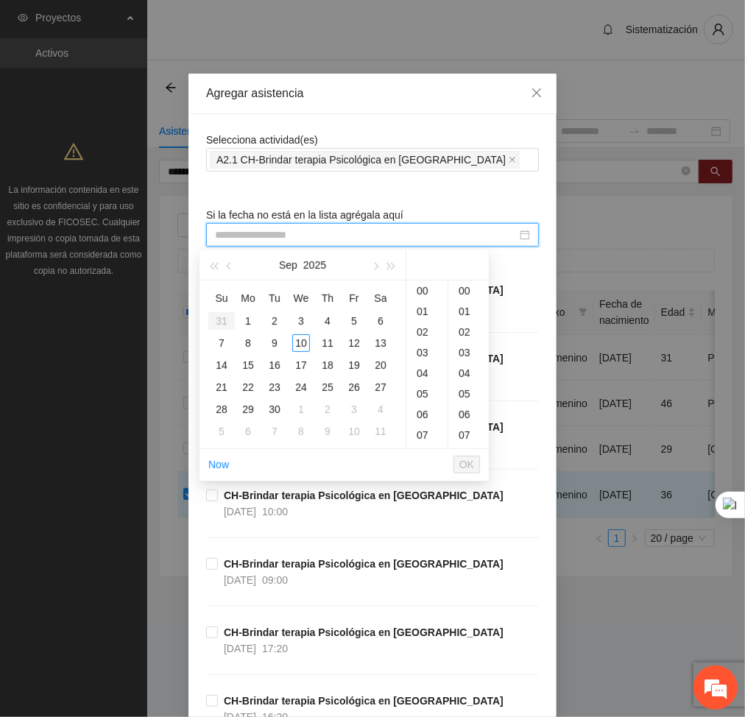
click at [409, 232] on input at bounding box center [366, 235] width 302 height 16
click at [416, 404] on div "15" at bounding box center [427, 413] width 41 height 21
click at [330, 320] on div "4" at bounding box center [328, 321] width 18 height 18
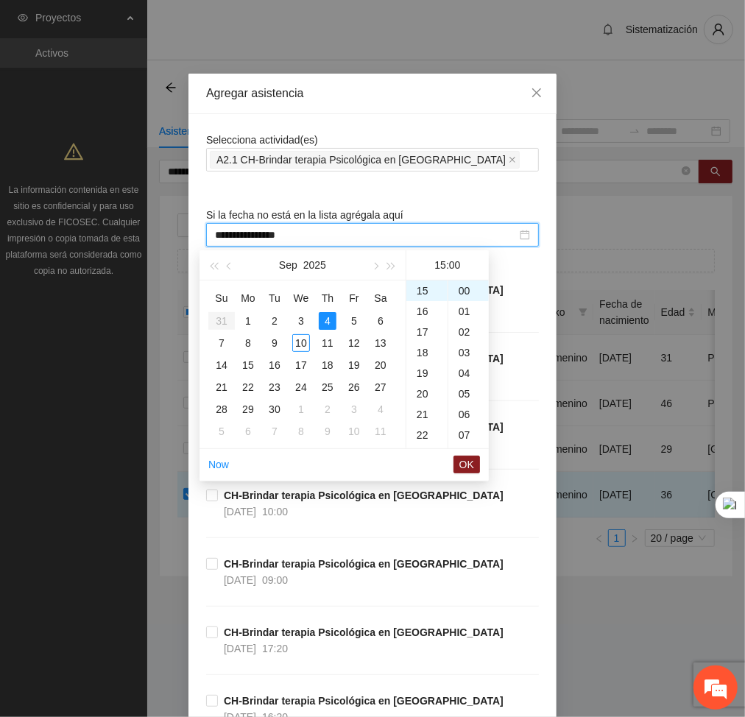
type input "**********"
click at [468, 463] on span "OK" at bounding box center [467, 465] width 15 height 16
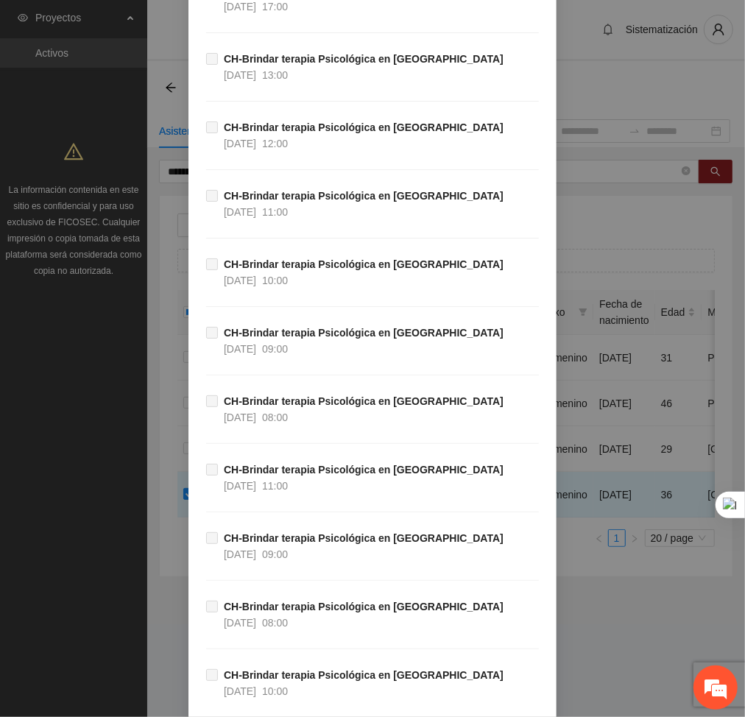
scroll to position [37925, 0]
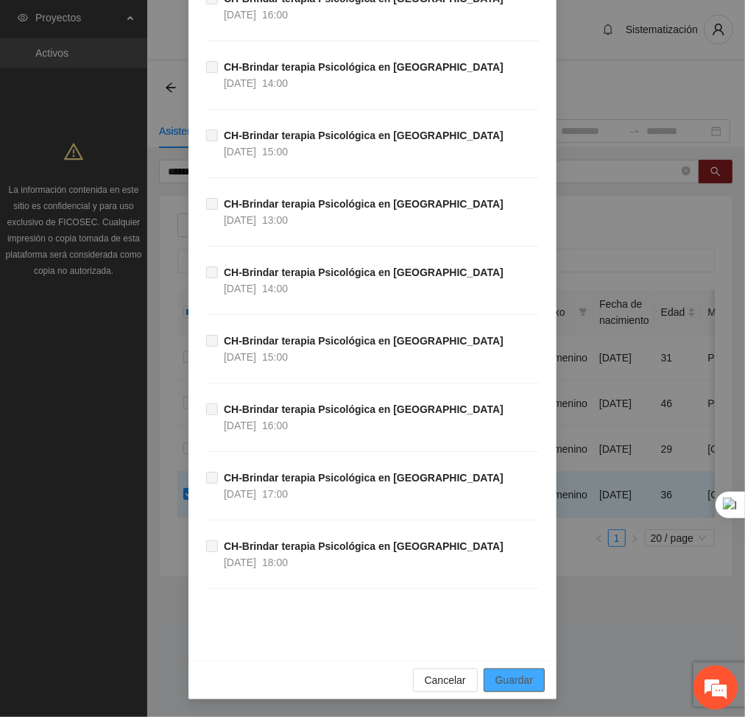
click at [531, 691] on button "Guardar" at bounding box center [514, 681] width 61 height 24
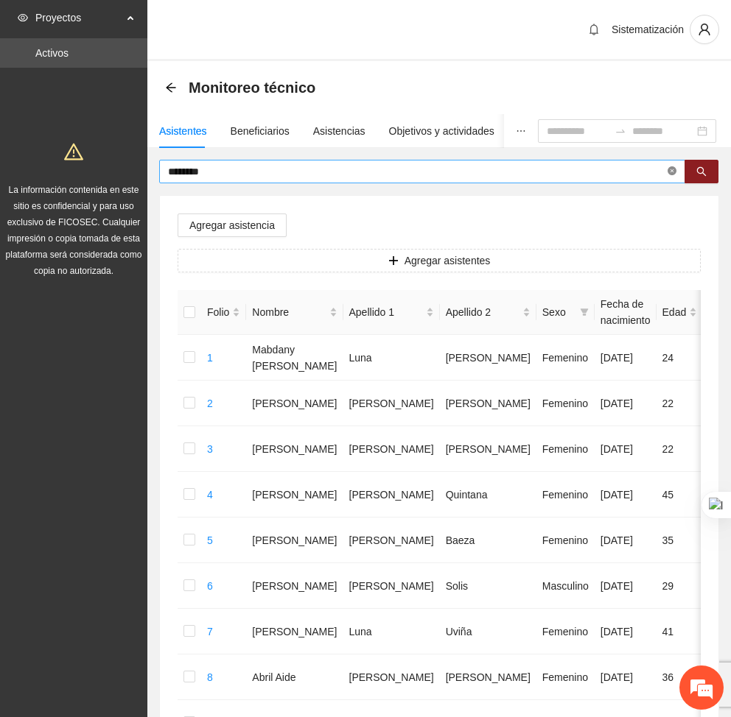
click at [670, 169] on icon "close-circle" at bounding box center [671, 170] width 9 height 9
type input "****"
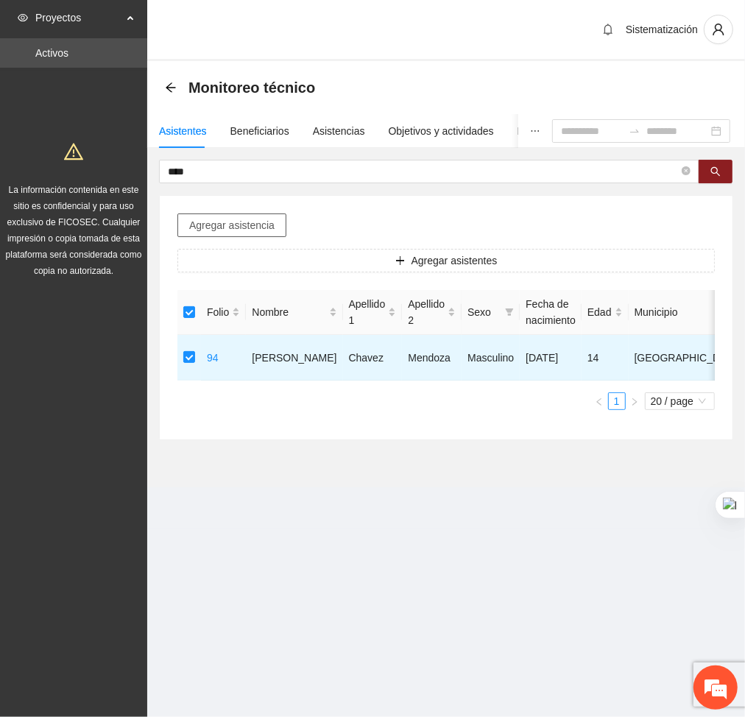
click at [222, 234] on button "Agregar asistencia" at bounding box center [232, 226] width 109 height 24
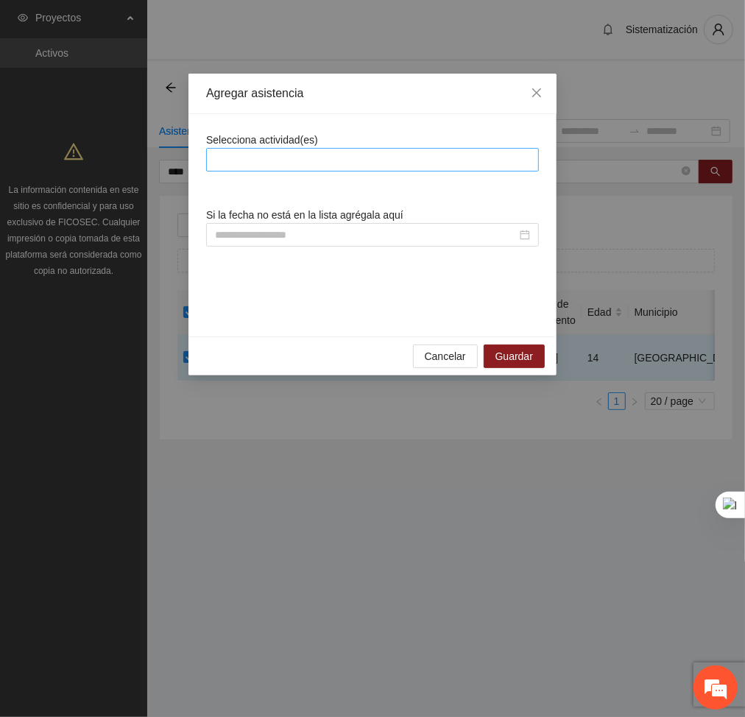
click at [337, 162] on div at bounding box center [373, 160] width 326 height 18
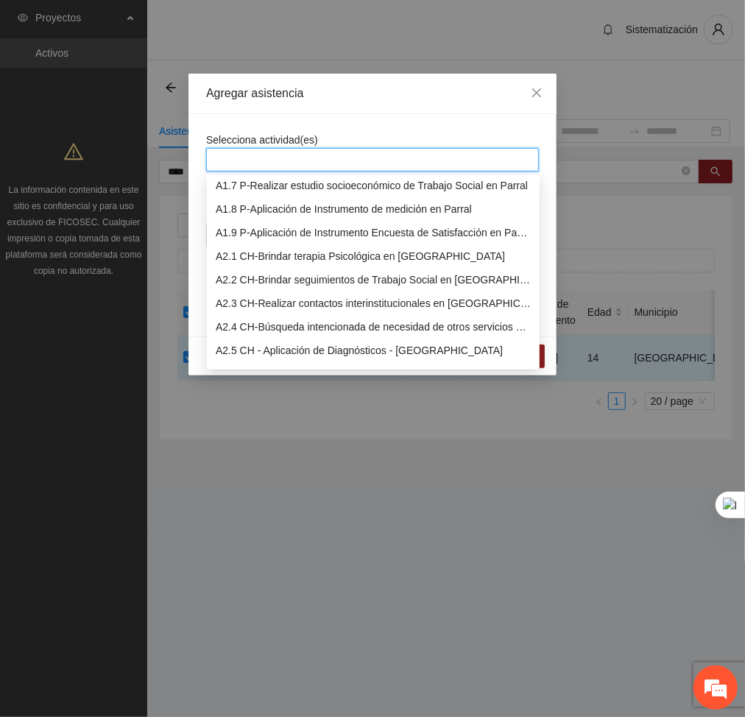
scroll to position [148, 0]
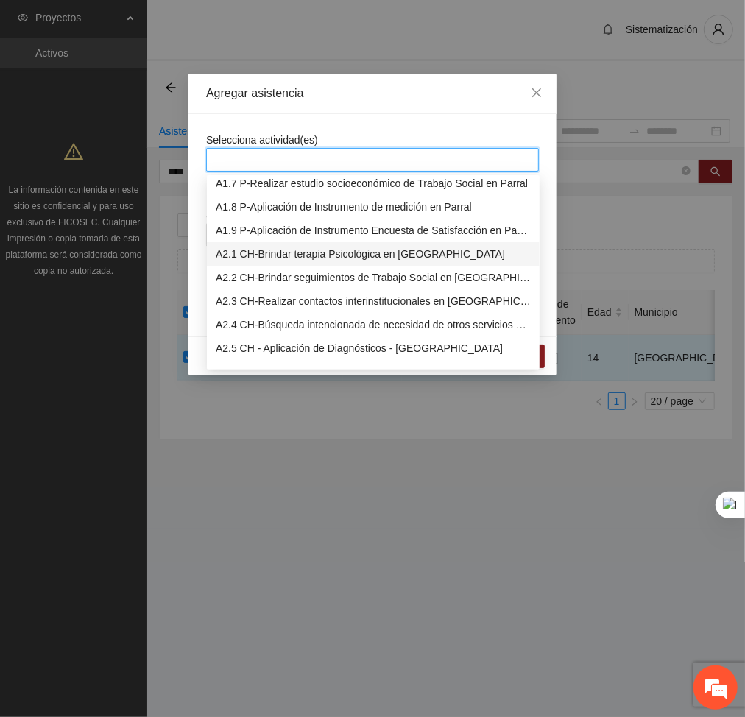
click at [273, 254] on div "A2.1 CH-Brindar terapia Psicológica en [GEOGRAPHIC_DATA]" at bounding box center [373, 254] width 315 height 16
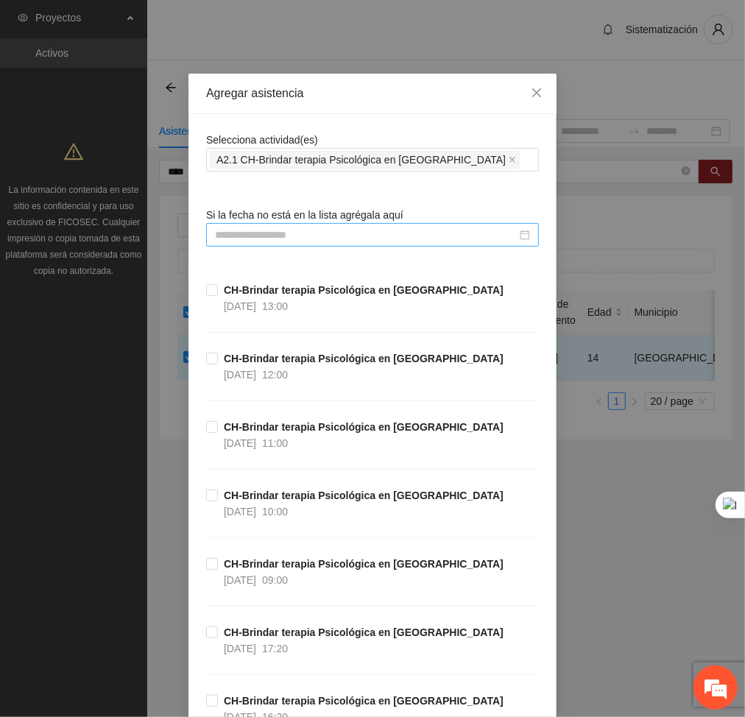
click at [418, 233] on input at bounding box center [366, 235] width 302 height 16
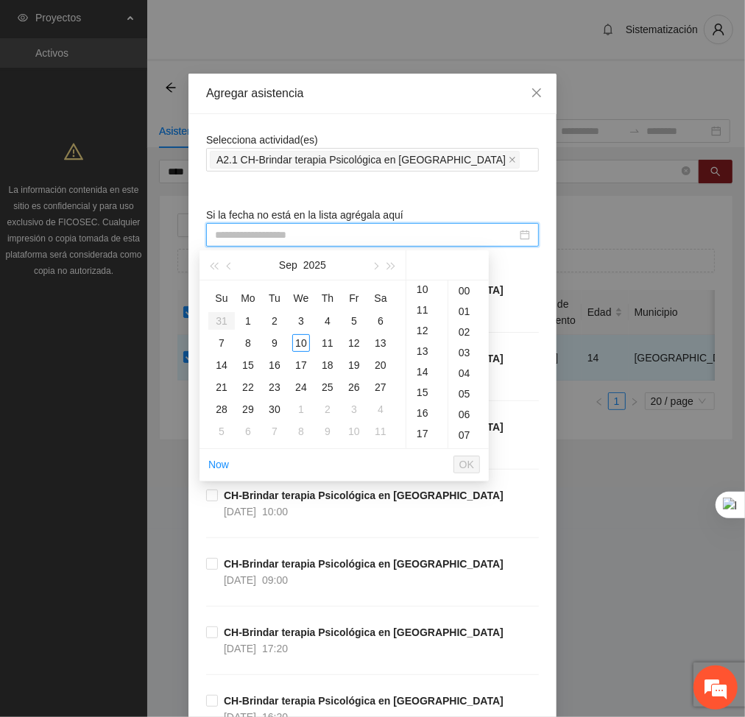
scroll to position [210, 0]
click at [421, 415] on div "16" at bounding box center [427, 411] width 41 height 21
click at [325, 323] on div "4" at bounding box center [328, 321] width 18 height 18
type input "**********"
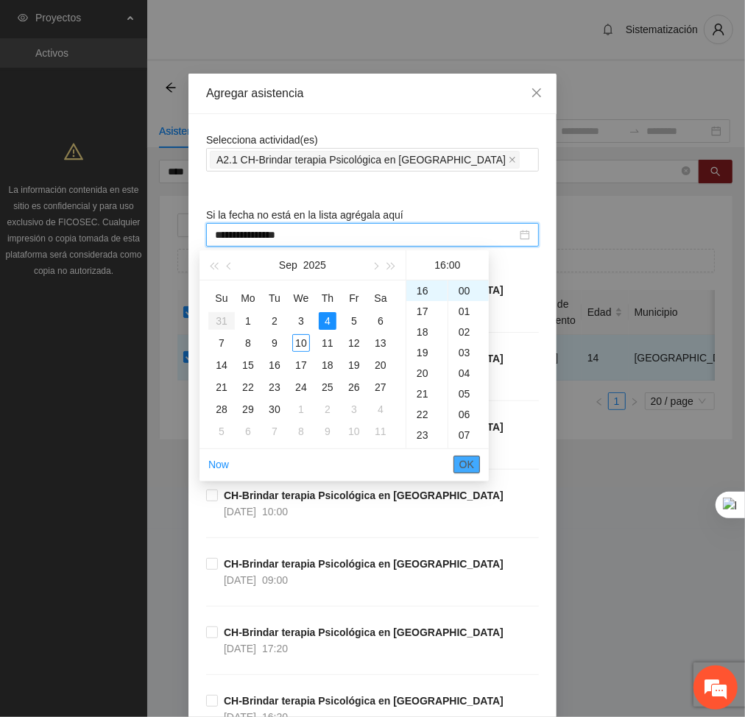
click at [463, 467] on span "OK" at bounding box center [467, 465] width 15 height 16
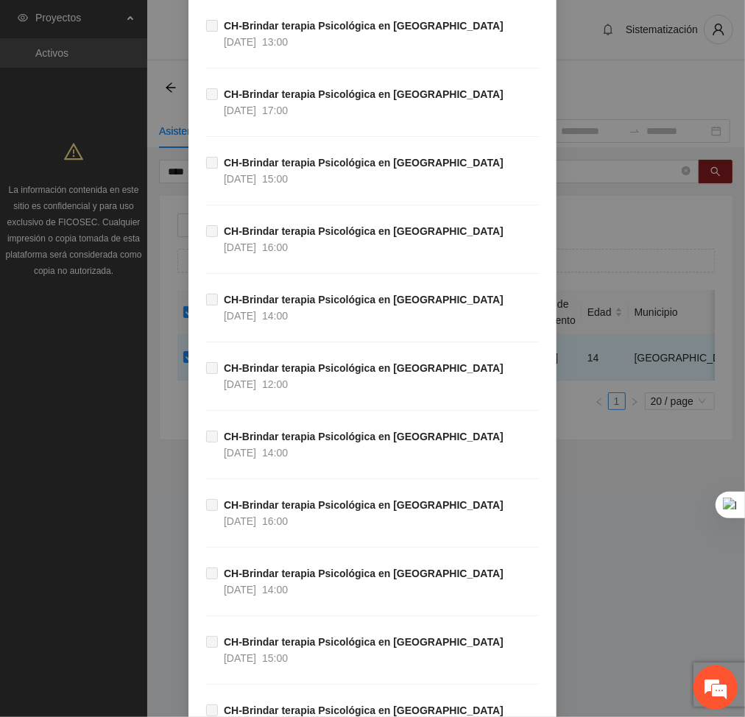
scroll to position [37925, 0]
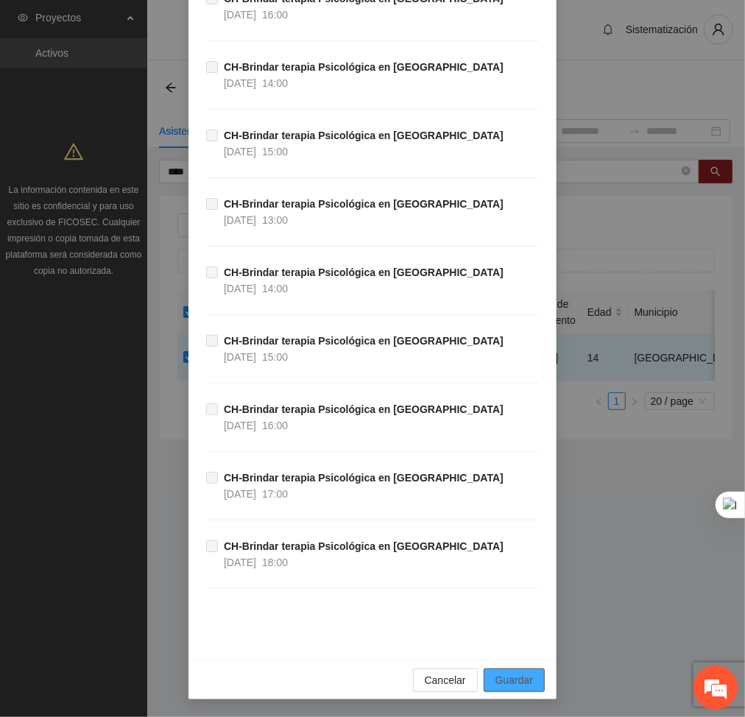
click at [522, 675] on span "Guardar" at bounding box center [515, 680] width 38 height 16
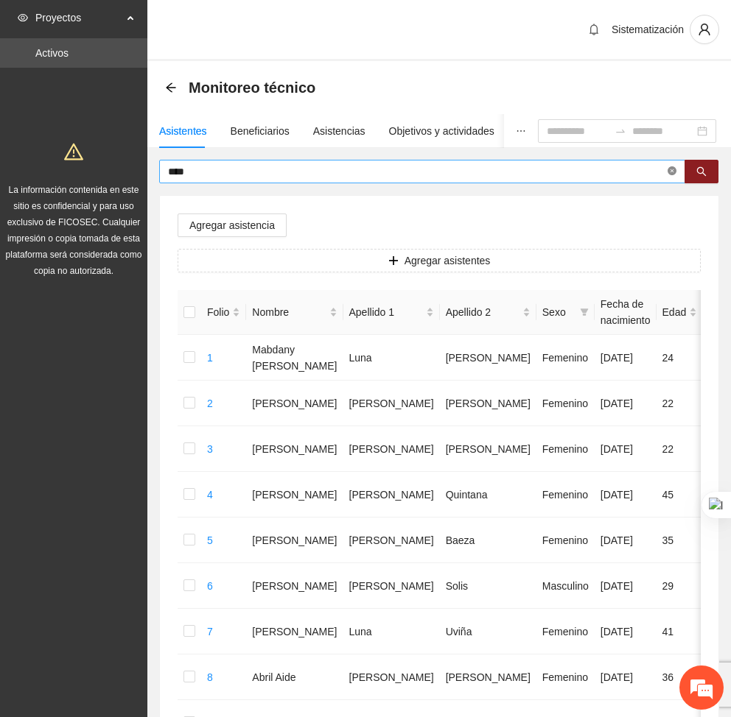
click at [670, 173] on icon "close-circle" at bounding box center [671, 170] width 9 height 9
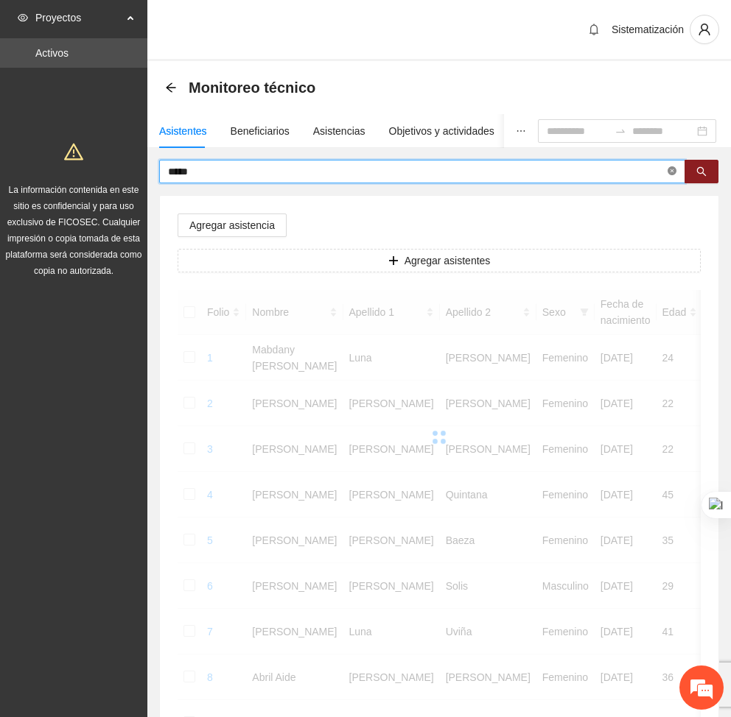
type input "*****"
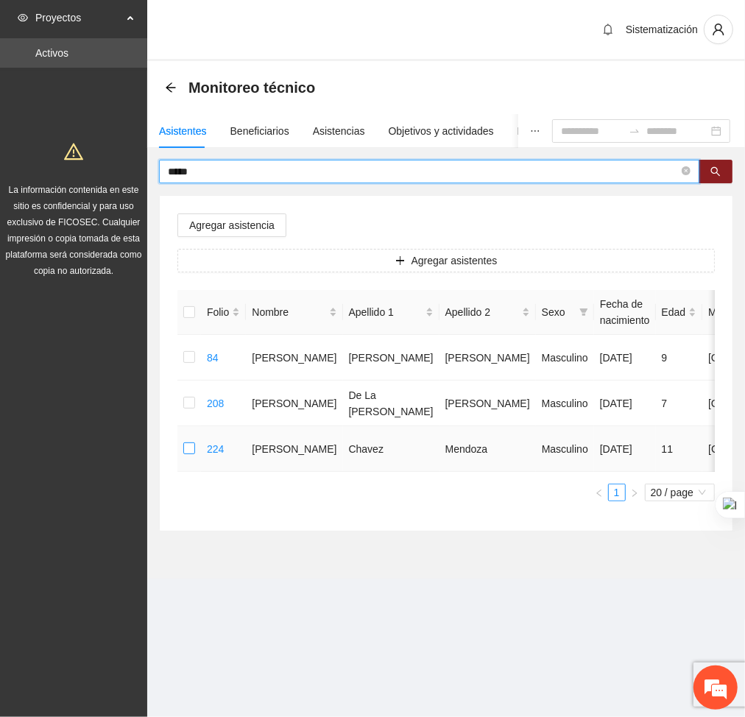
click at [184, 457] on label at bounding box center [189, 449] width 12 height 16
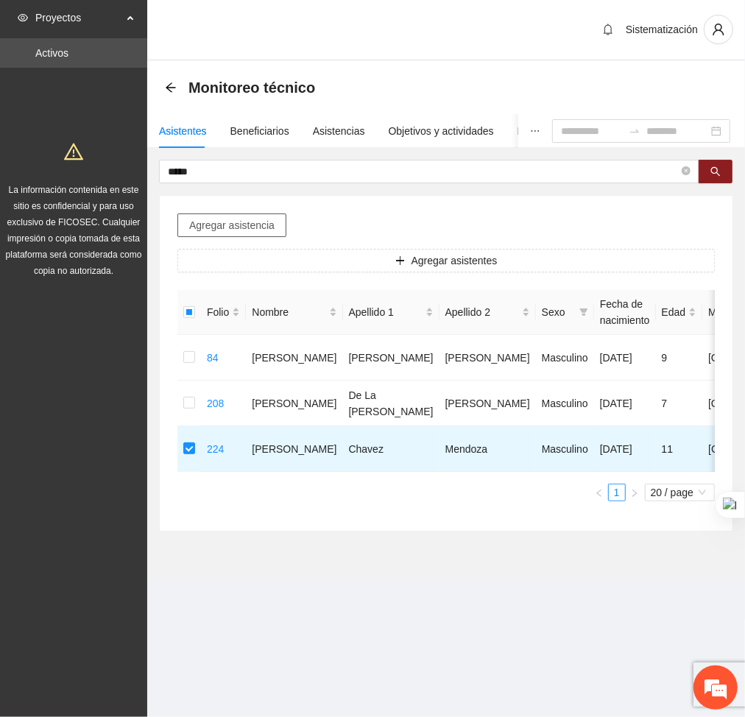
click at [233, 231] on span "Agregar asistencia" at bounding box center [231, 225] width 85 height 16
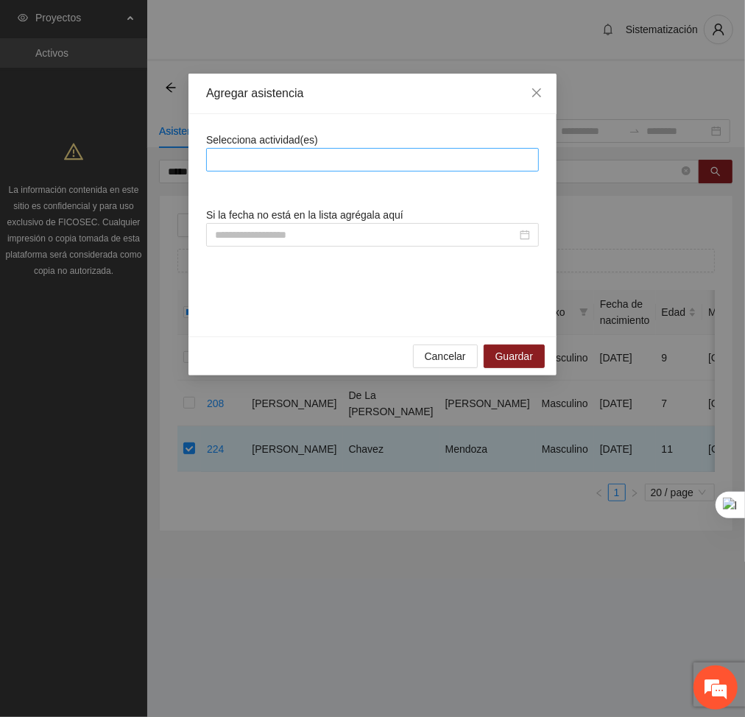
click at [358, 170] on div at bounding box center [372, 160] width 333 height 24
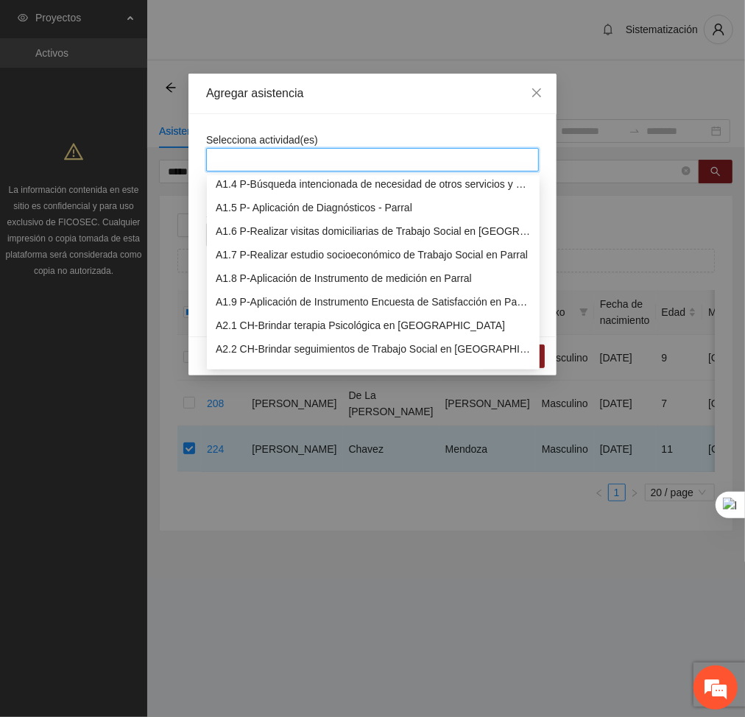
scroll to position [77, 0]
click at [285, 323] on div "A2.1 CH-Brindar terapia Psicológica en [GEOGRAPHIC_DATA]" at bounding box center [373, 325] width 315 height 16
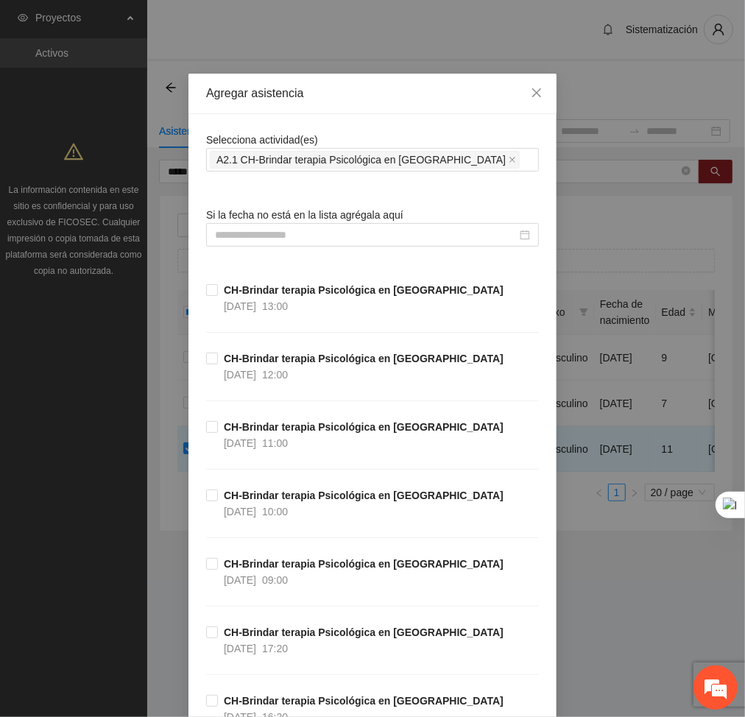
click at [452, 234] on input at bounding box center [366, 235] width 302 height 16
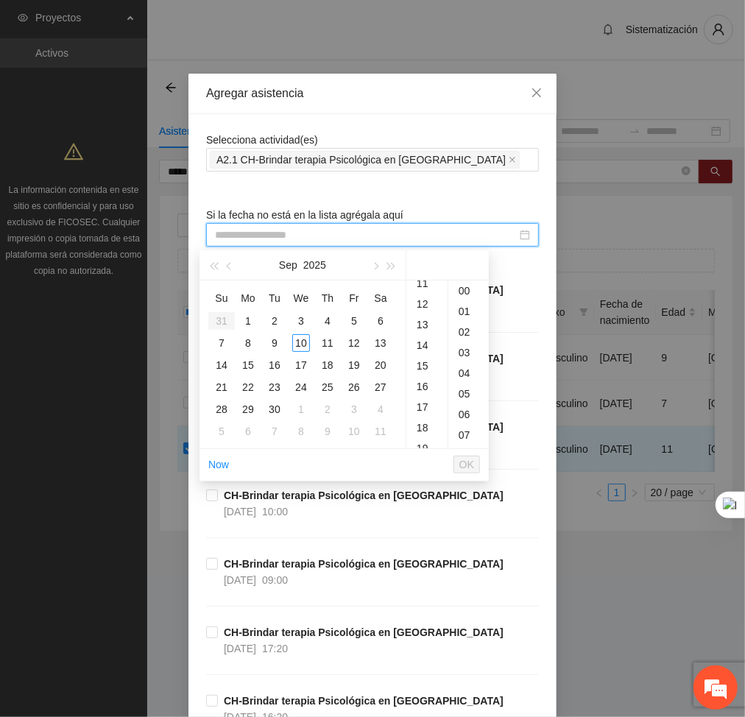
scroll to position [239, 0]
click at [421, 400] on div "17" at bounding box center [427, 403] width 41 height 21
click at [328, 321] on div "4" at bounding box center [328, 321] width 18 height 18
type input "**********"
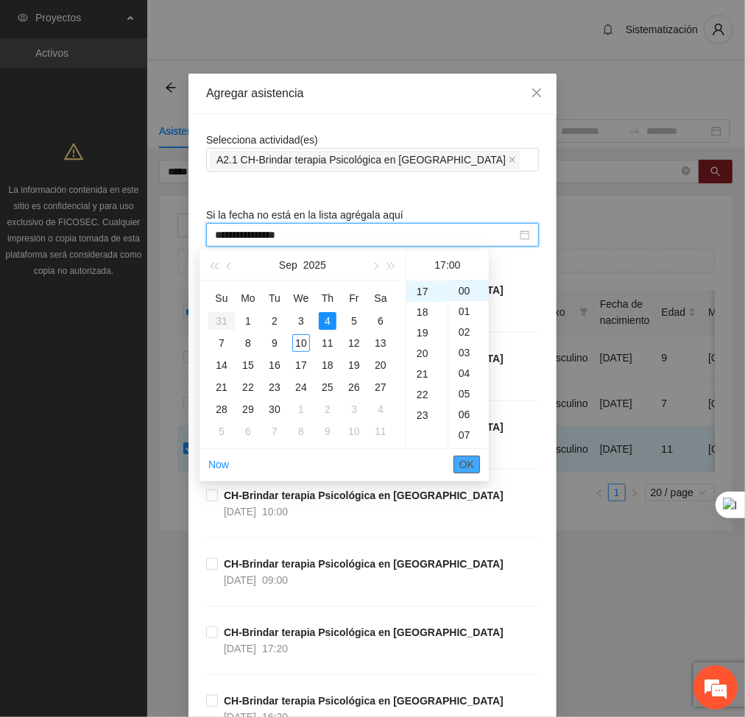
click at [463, 469] on span "OK" at bounding box center [467, 465] width 15 height 16
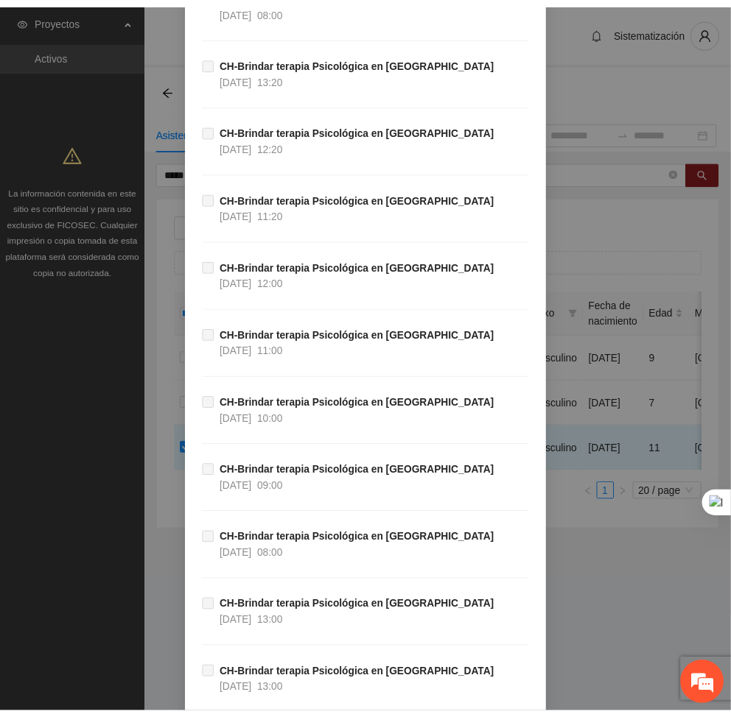
scroll to position [37925, 0]
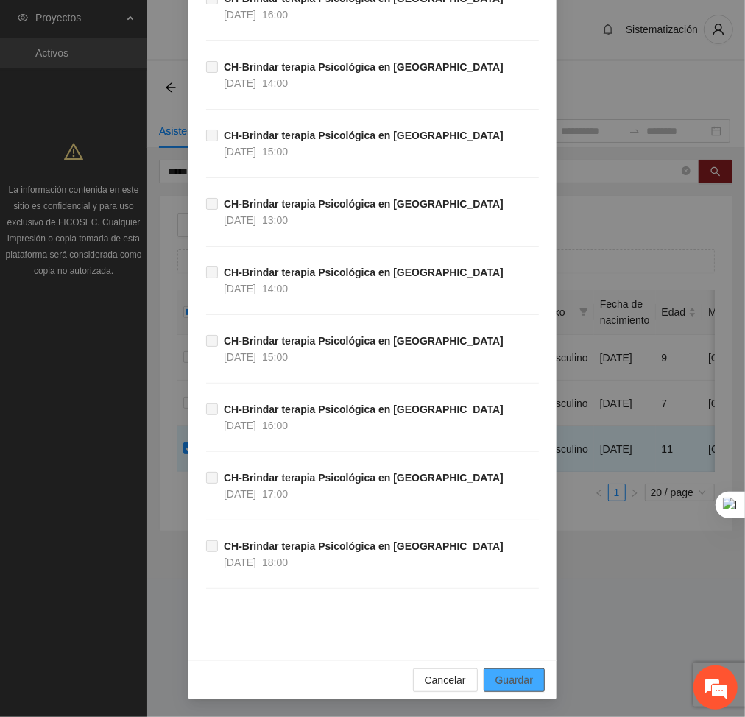
click at [526, 684] on button "Guardar" at bounding box center [514, 681] width 61 height 24
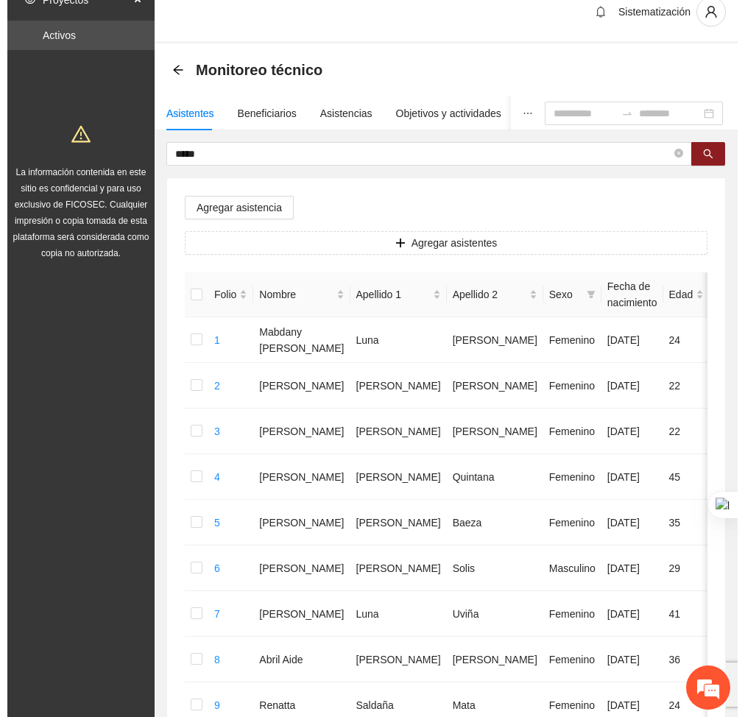
scroll to position [0, 0]
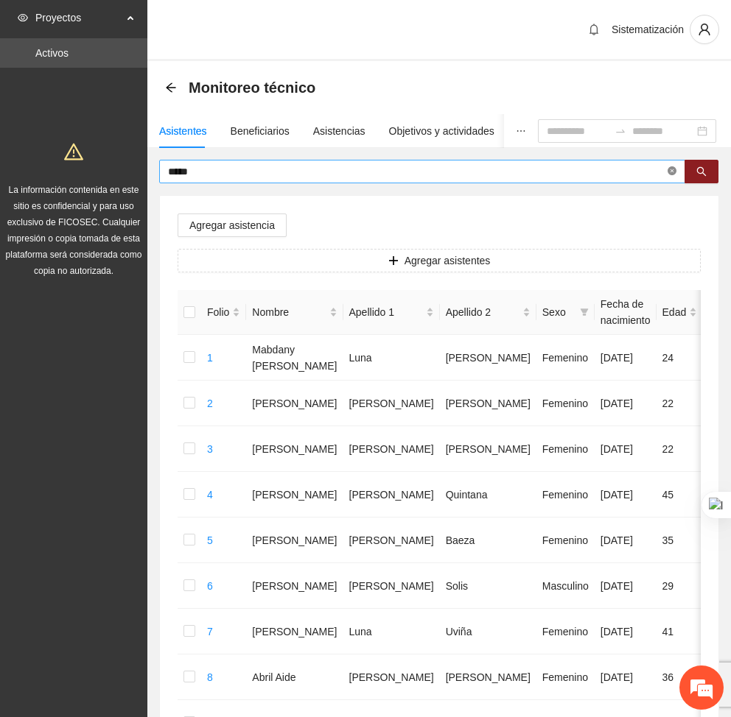
click at [668, 169] on icon "close-circle" at bounding box center [671, 170] width 9 height 9
type input "*****"
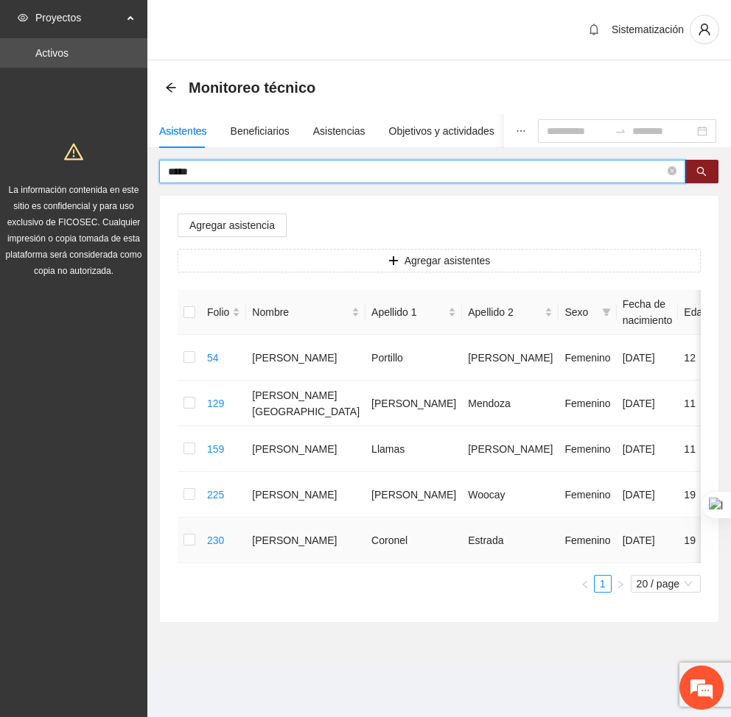
click at [177, 542] on div "Agregar asistencia Agregar asistentes Folio Nombre Apellido 1 Apellido 2 Sexo F…" at bounding box center [439, 409] width 558 height 426
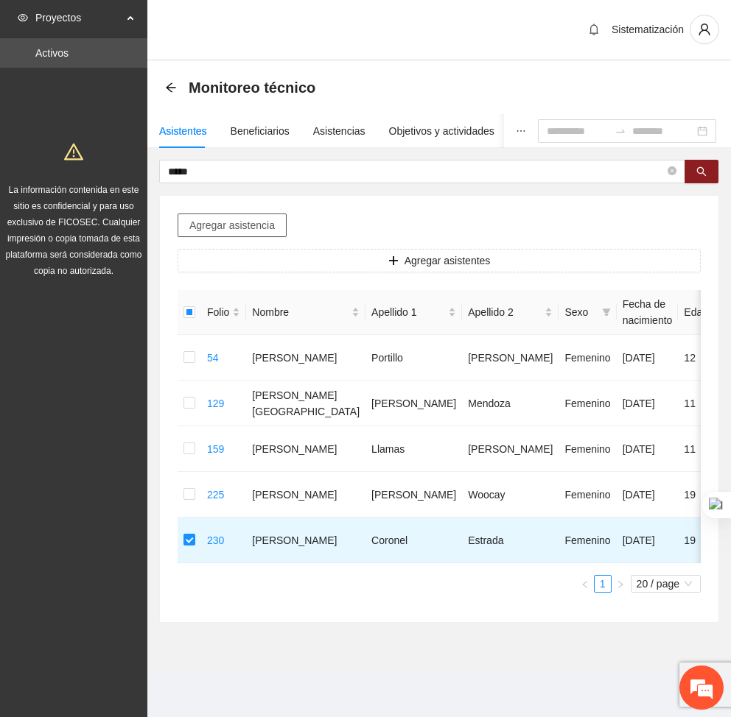
click at [249, 224] on span "Agregar asistencia" at bounding box center [231, 225] width 85 height 16
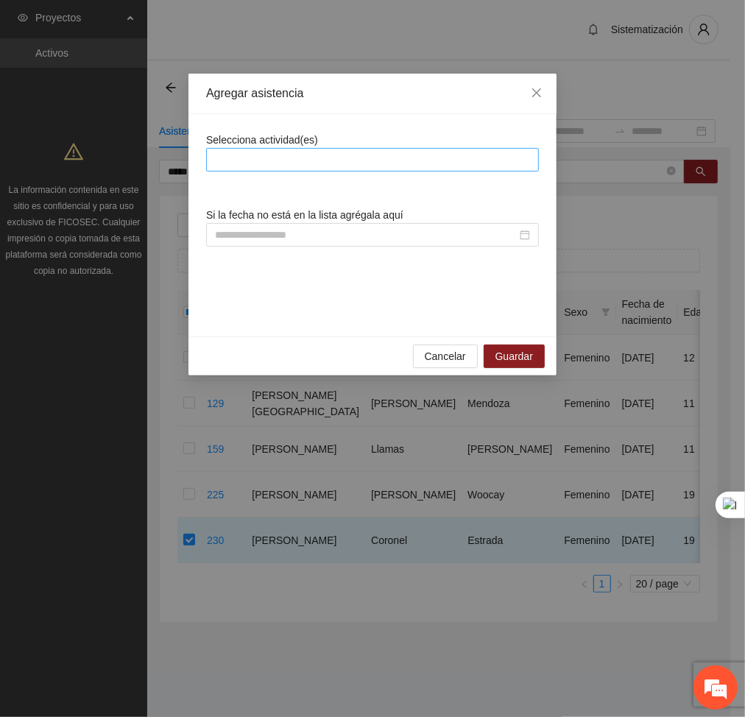
click at [326, 160] on div at bounding box center [373, 160] width 326 height 18
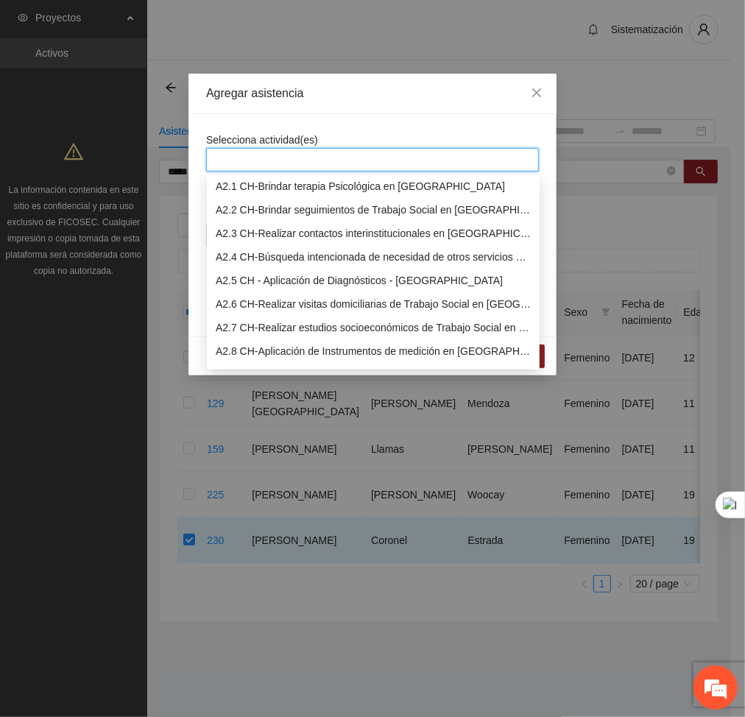
scroll to position [225, 0]
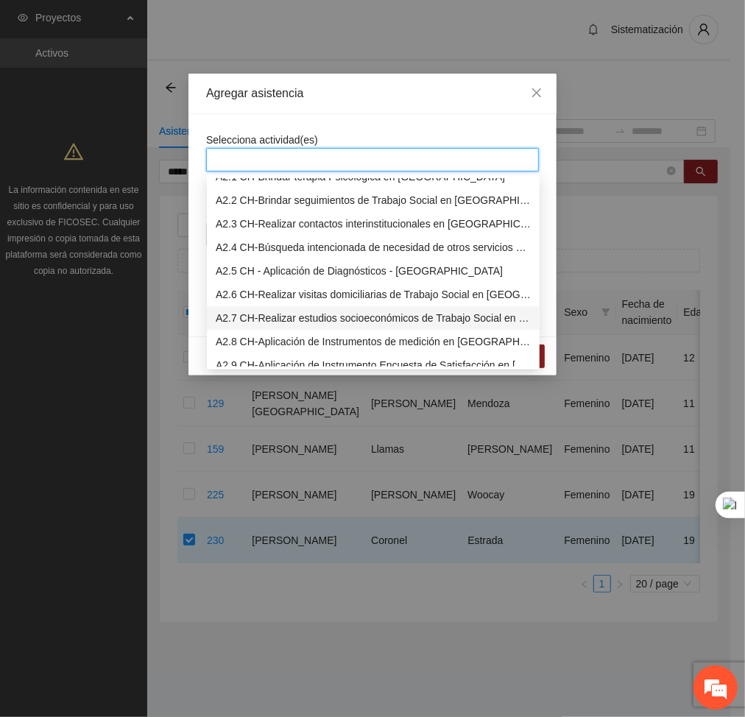
click at [267, 314] on div "A2.7 CH-Realizar estudios socioeconómicos de Trabajo Social en [GEOGRAPHIC_DATA]" at bounding box center [373, 318] width 315 height 16
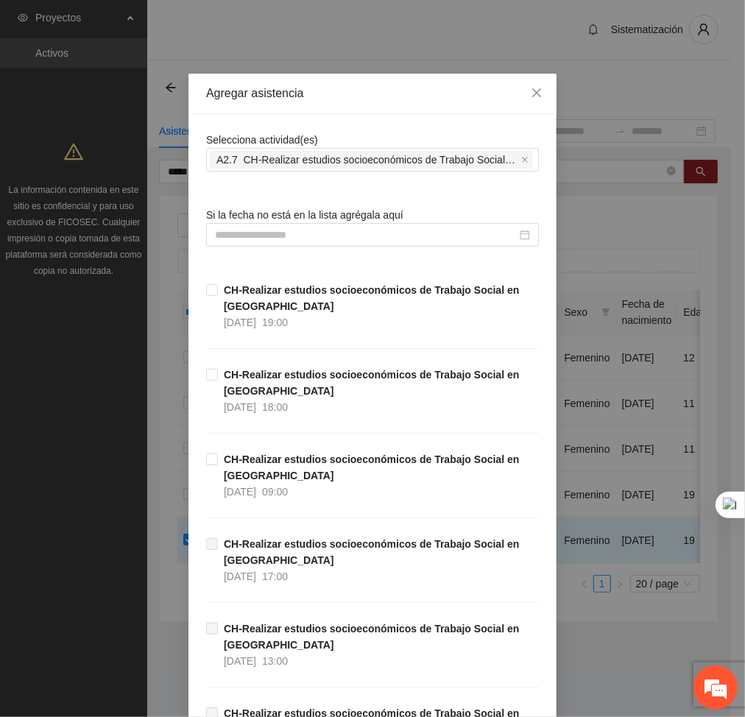
click at [380, 234] on input at bounding box center [366, 235] width 302 height 16
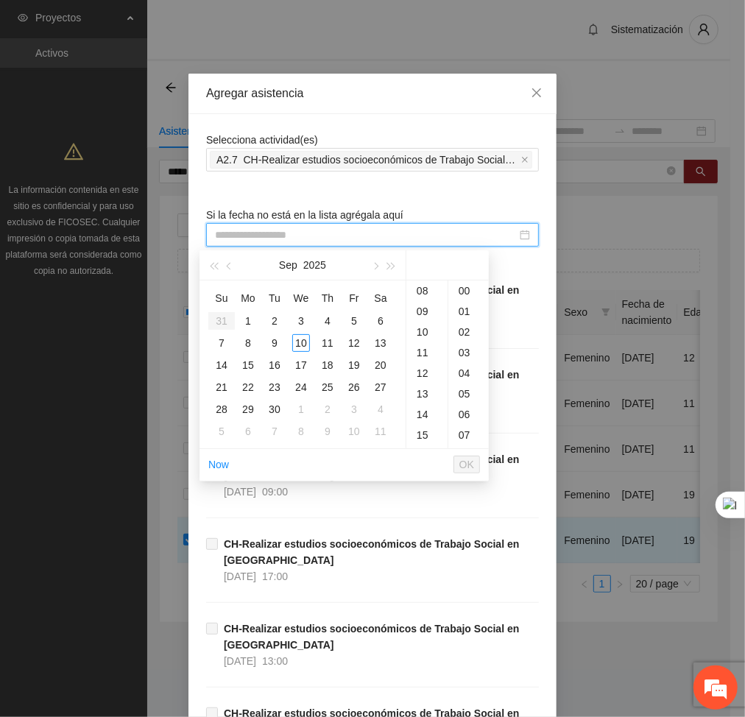
scroll to position [146, 0]
click at [424, 325] on div "09" at bounding box center [427, 330] width 41 height 21
click at [301, 323] on div "3" at bounding box center [301, 321] width 18 height 18
type input "**********"
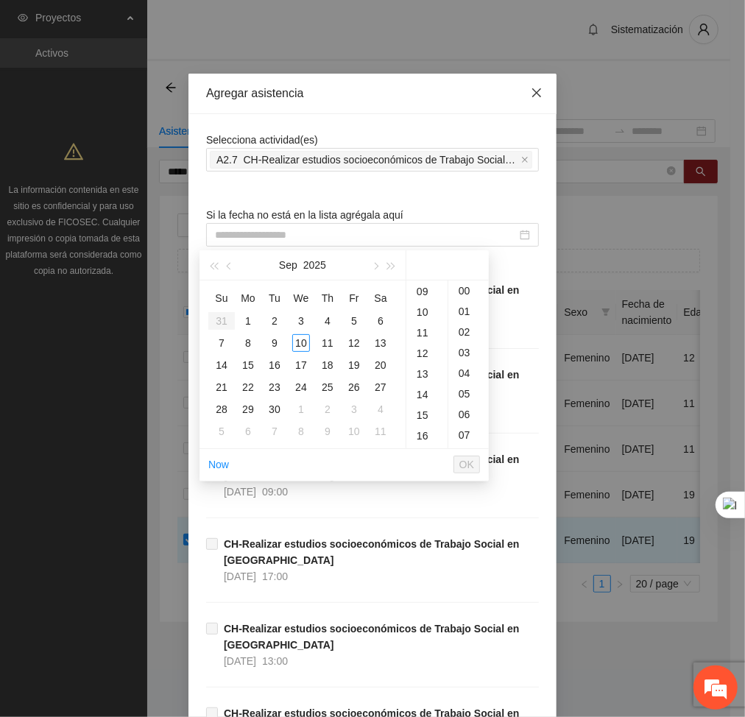
click at [533, 91] on icon "close" at bounding box center [537, 92] width 9 height 9
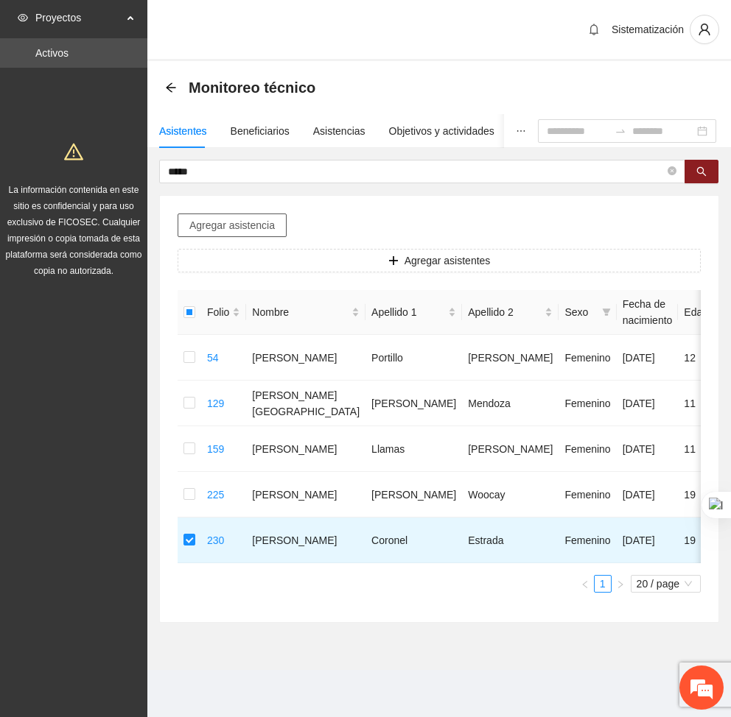
click at [261, 227] on span "Agregar asistencia" at bounding box center [231, 225] width 85 height 16
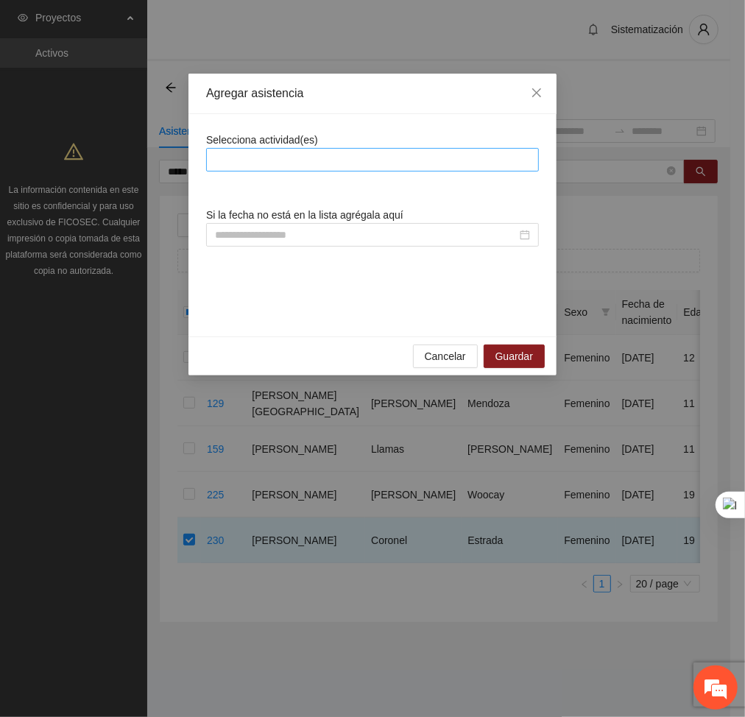
click at [299, 158] on div at bounding box center [373, 160] width 326 height 18
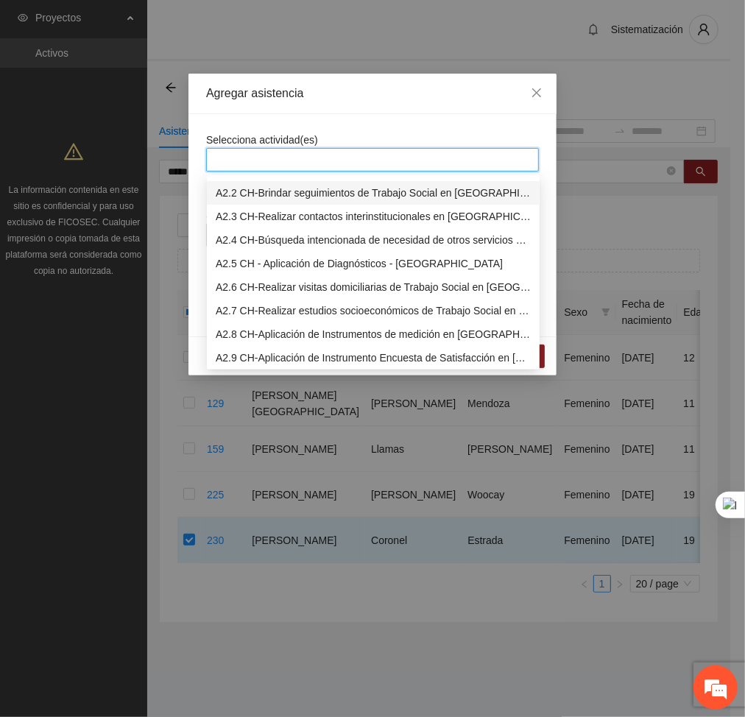
scroll to position [233, 0]
click at [258, 303] on div "A2.7 CH-Realizar estudios socioeconómicos de Trabajo Social en [GEOGRAPHIC_DATA]" at bounding box center [373, 310] width 315 height 16
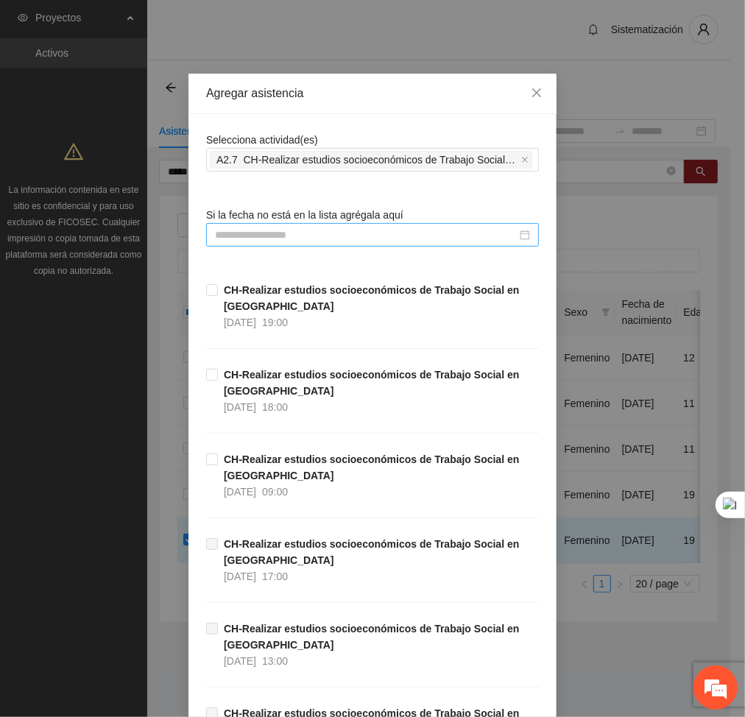
click at [411, 239] on input at bounding box center [366, 235] width 302 height 16
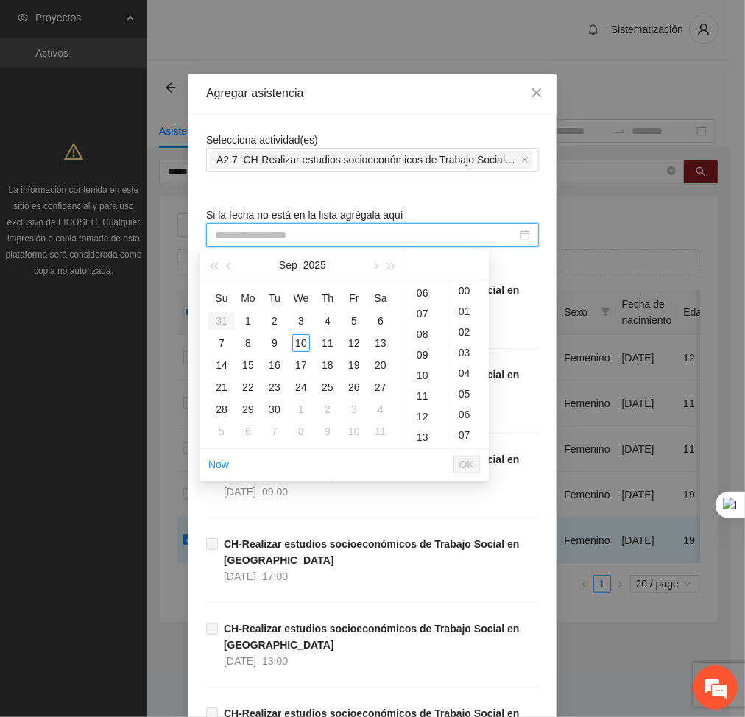
click at [414, 354] on div "09" at bounding box center [427, 355] width 41 height 21
click at [296, 321] on div "3" at bounding box center [301, 321] width 18 height 18
type input "**********"
click at [468, 465] on span "OK" at bounding box center [467, 465] width 15 height 16
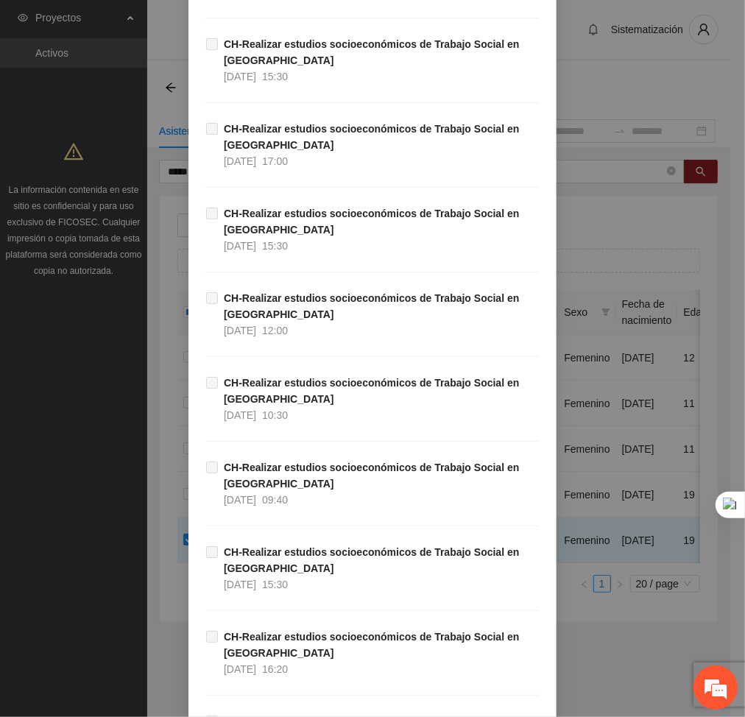
scroll to position [2810, 0]
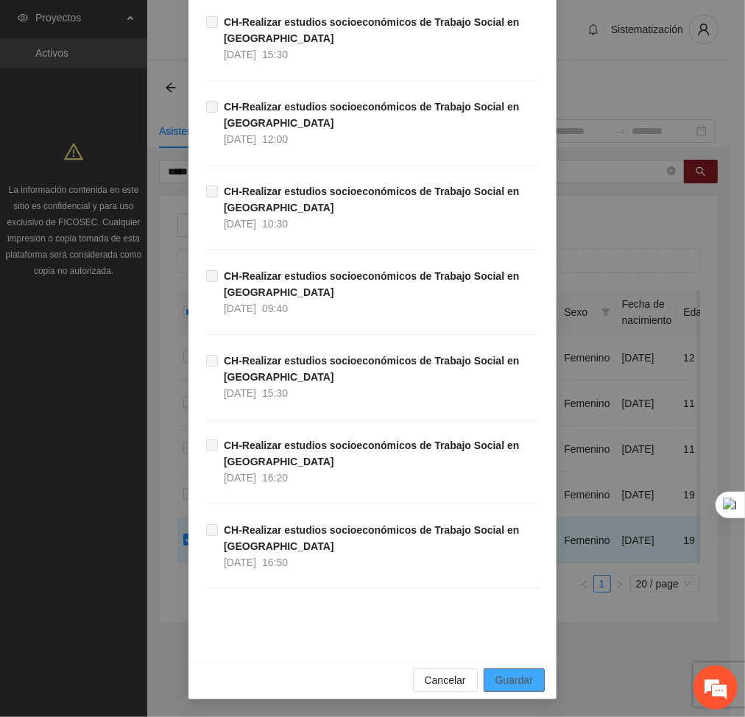
click at [525, 681] on span "Guardar" at bounding box center [515, 680] width 38 height 16
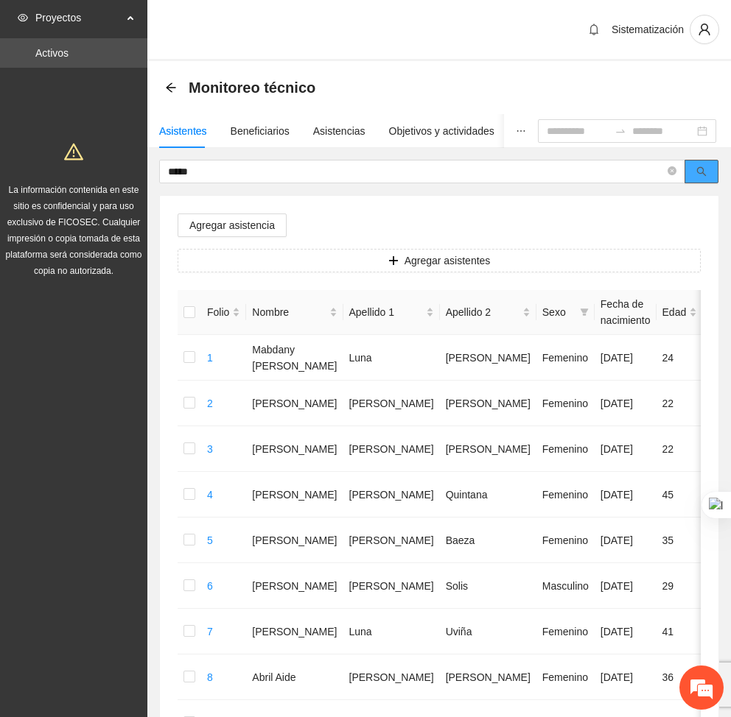
click at [702, 169] on icon "search" at bounding box center [701, 171] width 10 height 10
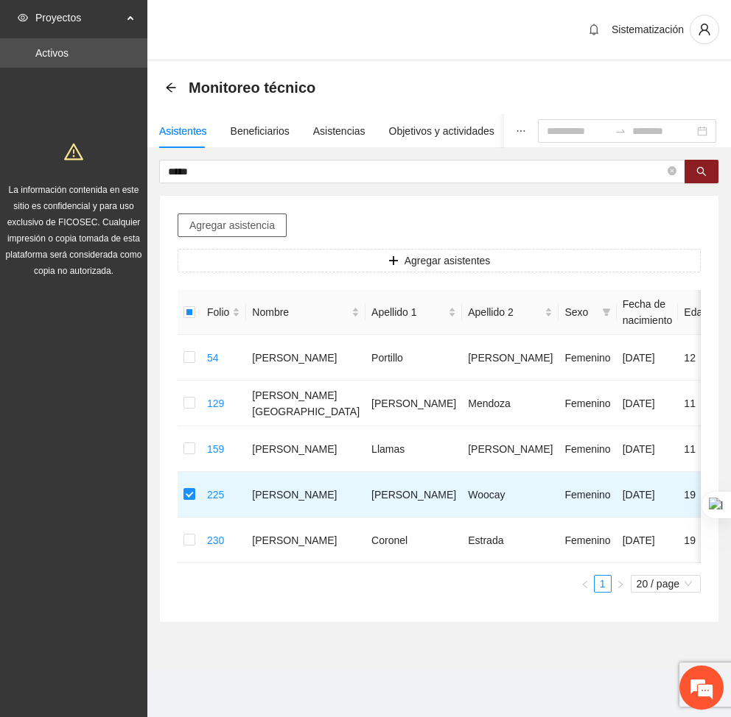
click at [250, 229] on span "Agregar asistencia" at bounding box center [231, 225] width 85 height 16
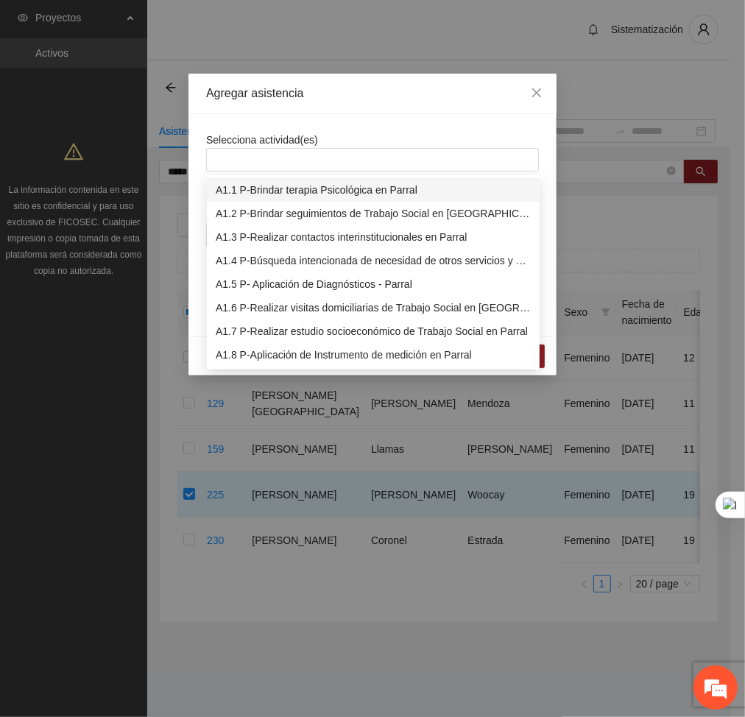
drag, startPoint x: 401, startPoint y: 149, endPoint x: 356, endPoint y: 241, distance: 102.4
click at [356, 241] on body "Proyectos Activos La información contenida en este sitio es confidencial y para…" at bounding box center [365, 358] width 731 height 717
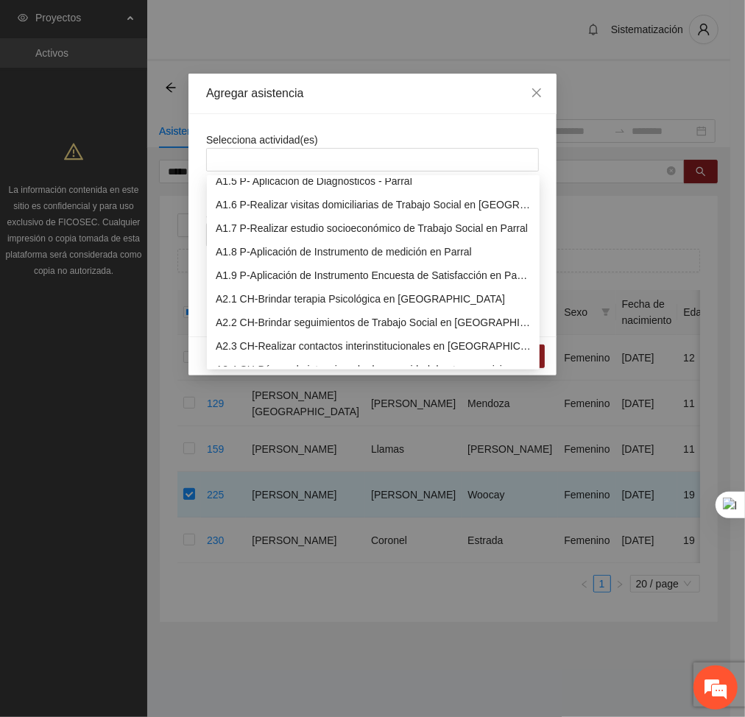
scroll to position [104, 0]
click at [277, 317] on div "A2.2 CH-Brindar seguimientos de Trabajo Social en [GEOGRAPHIC_DATA]" at bounding box center [373, 322] width 315 height 16
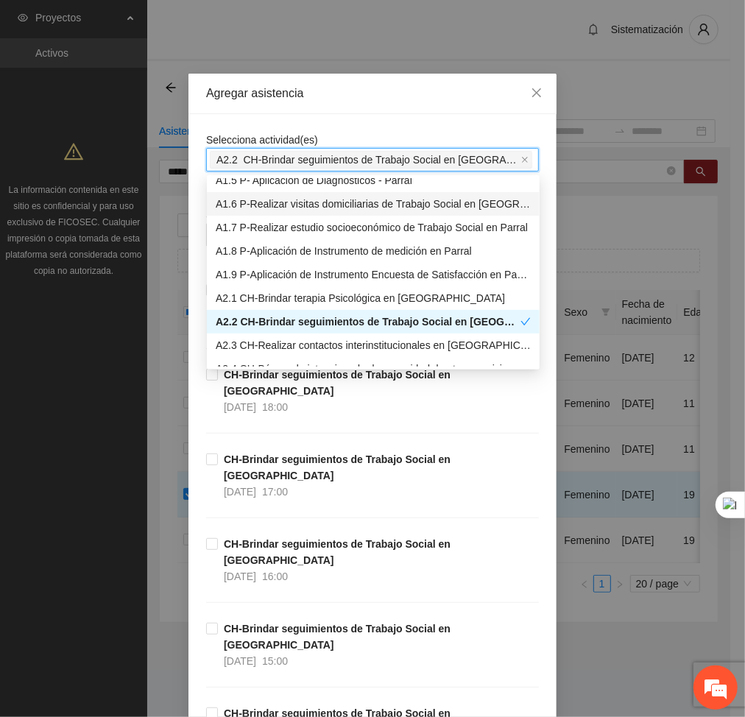
click at [399, 110] on div "Agregar asistencia" at bounding box center [373, 94] width 368 height 41
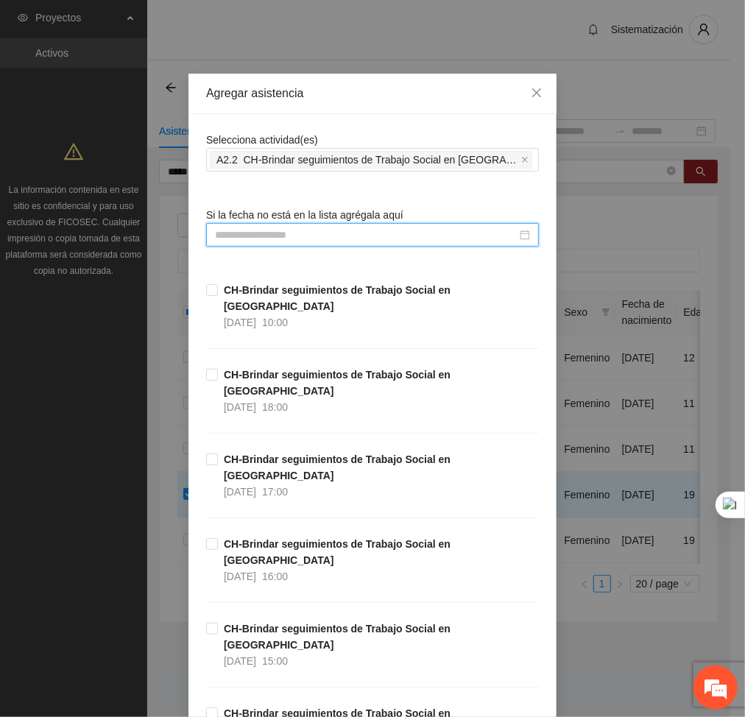
click at [386, 233] on input at bounding box center [366, 235] width 302 height 16
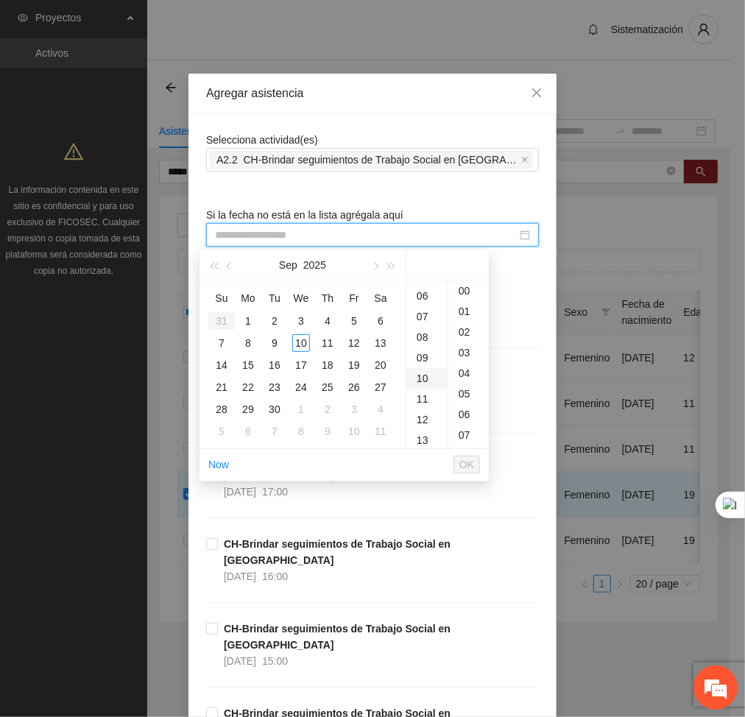
click at [427, 381] on div "10" at bounding box center [427, 378] width 41 height 21
click at [311, 323] on td "3" at bounding box center [301, 321] width 27 height 22
type input "**********"
click at [465, 467] on span "OK" at bounding box center [467, 465] width 15 height 16
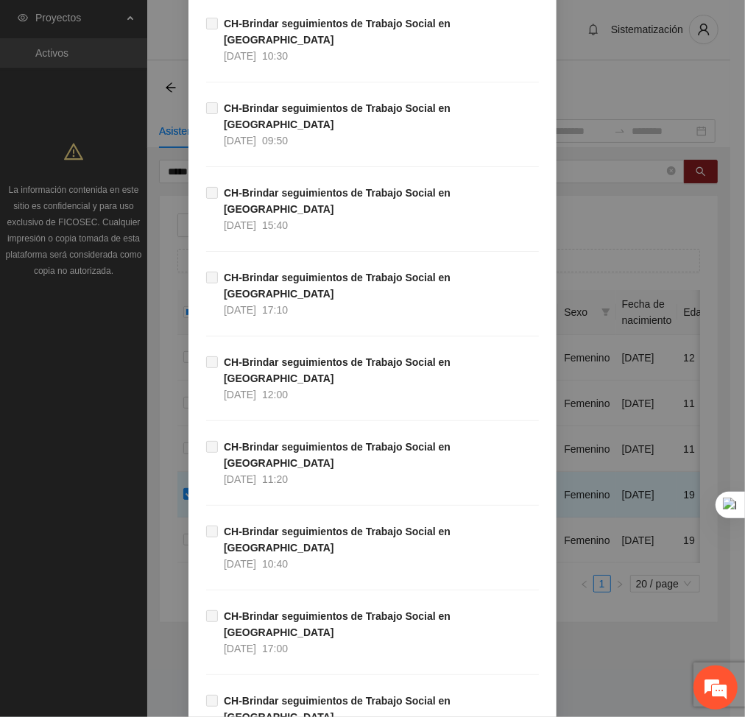
scroll to position [8997, 0]
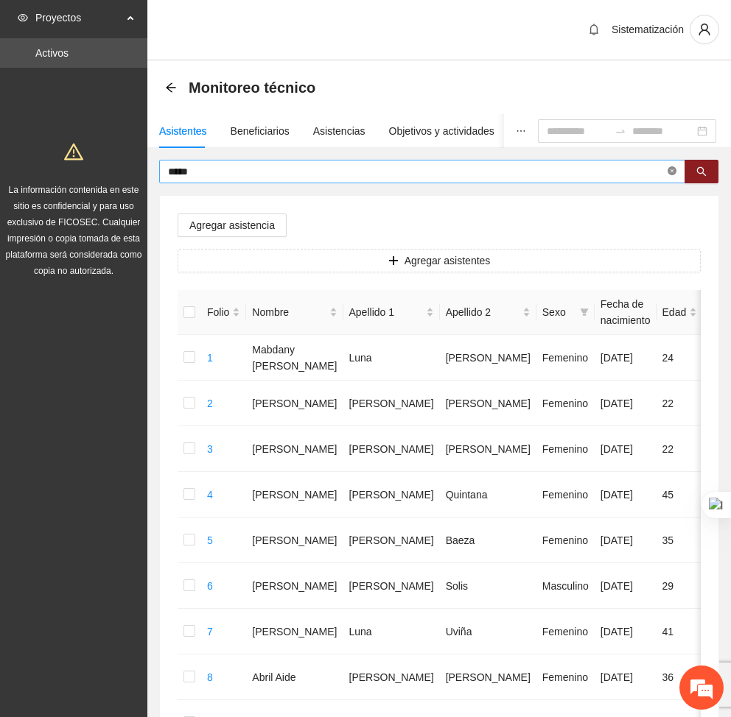
click at [670, 172] on icon "close-circle" at bounding box center [671, 170] width 9 height 9
type input "****"
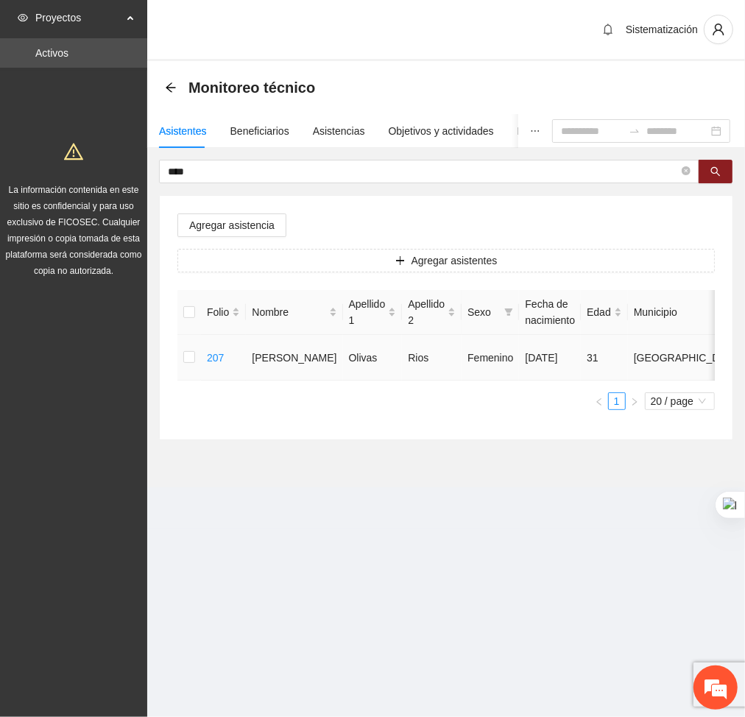
click at [197, 354] on td at bounding box center [190, 358] width 24 height 46
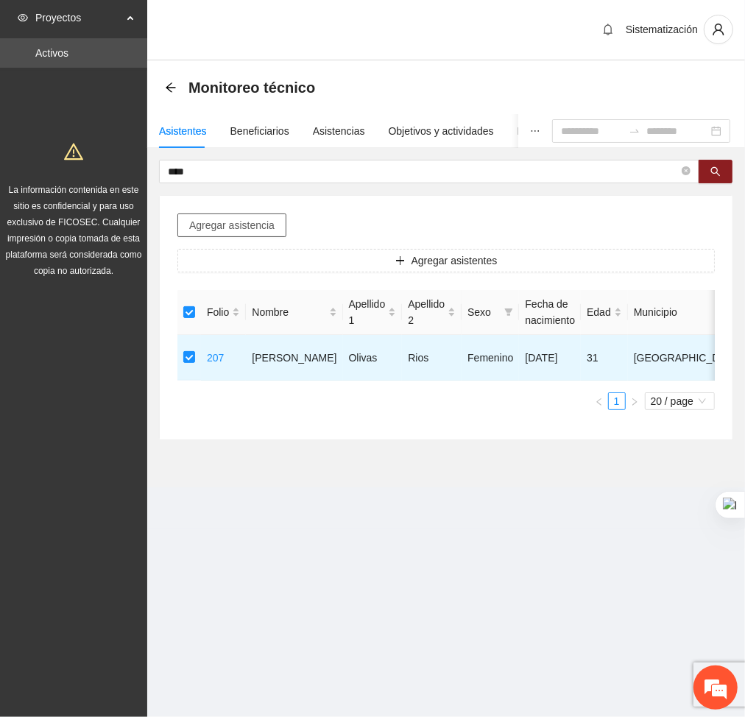
click at [262, 221] on span "Agregar asistencia" at bounding box center [231, 225] width 85 height 16
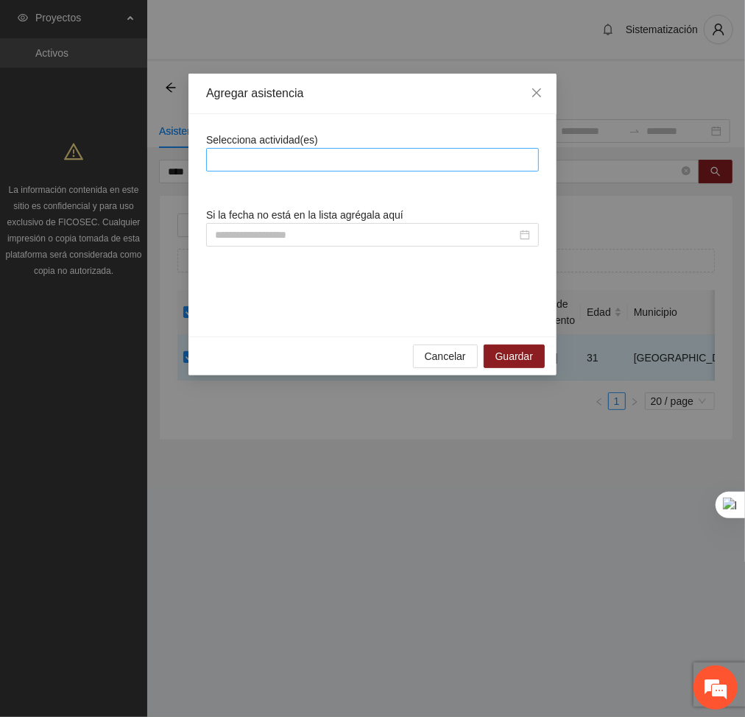
click at [362, 159] on div at bounding box center [373, 160] width 326 height 18
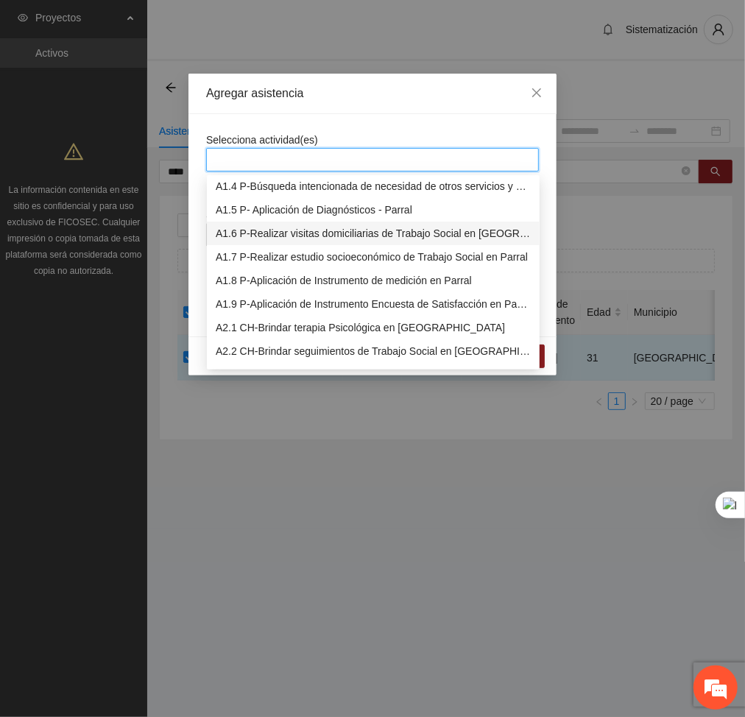
scroll to position [74, 0]
click at [278, 345] on div "A2.2 CH-Brindar seguimientos de Trabajo Social en [GEOGRAPHIC_DATA]" at bounding box center [373, 352] width 315 height 16
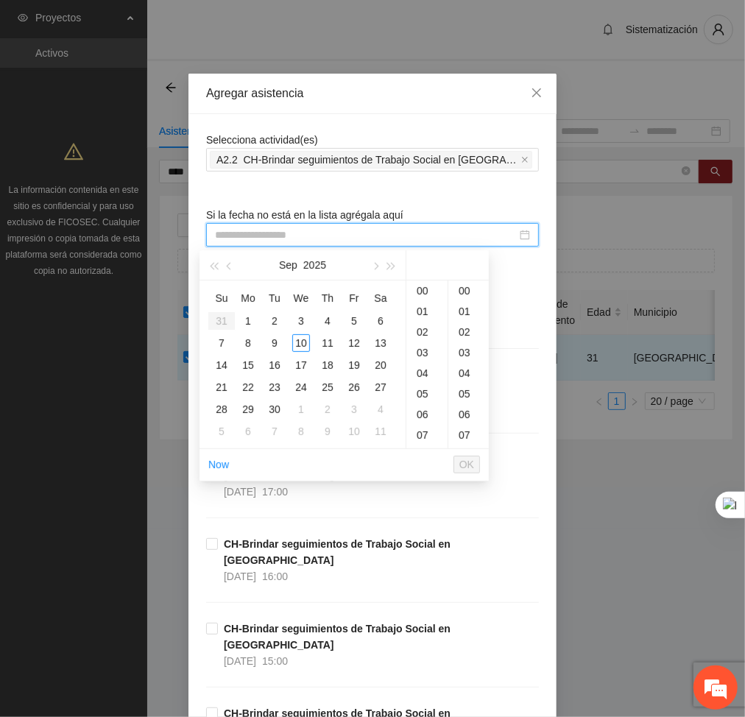
click at [385, 239] on input at bounding box center [366, 235] width 302 height 16
click at [425, 309] on div "11" at bounding box center [427, 310] width 41 height 21
click at [302, 318] on div "3" at bounding box center [301, 321] width 18 height 18
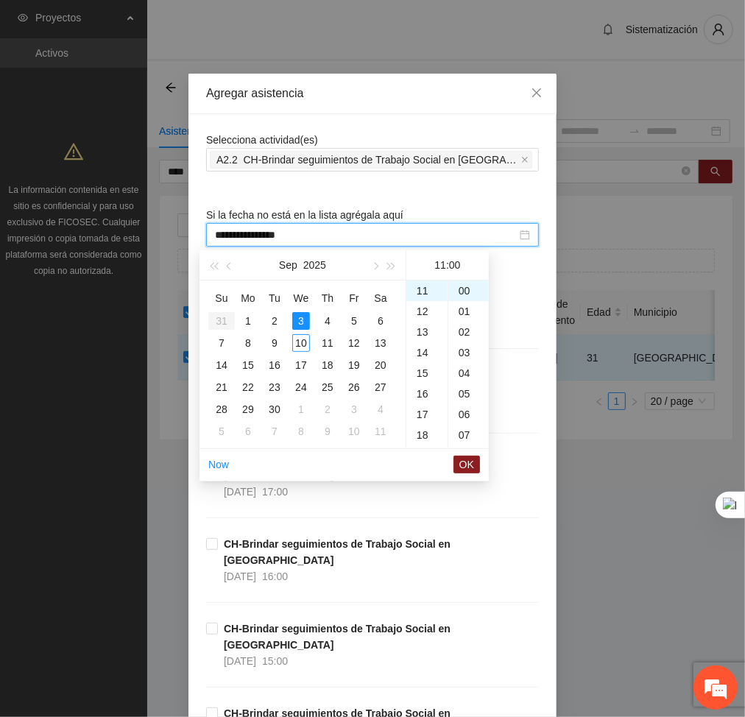
type input "**********"
click at [464, 461] on span "OK" at bounding box center [467, 465] width 15 height 16
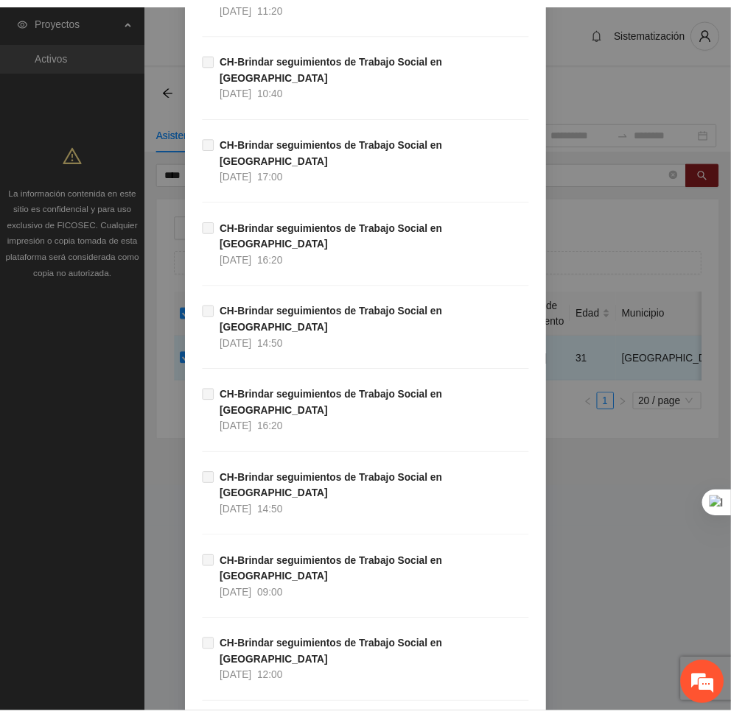
scroll to position [8997, 0]
